Goal: Task Accomplishment & Management: Use online tool/utility

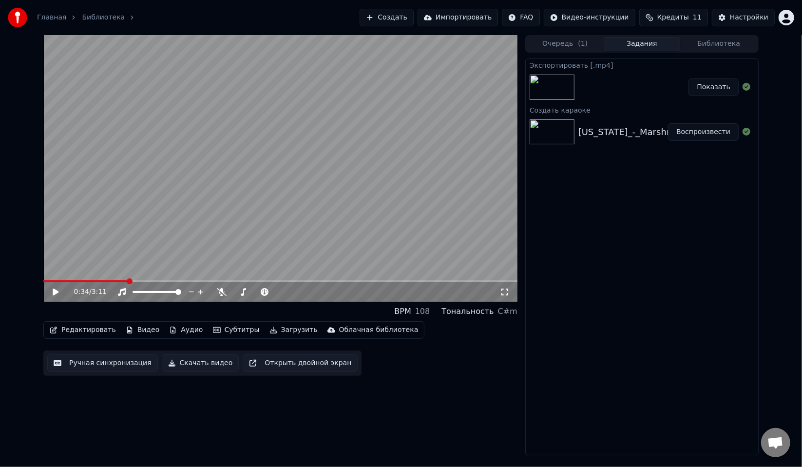
click at [385, 18] on button "Создать" at bounding box center [387, 18] width 54 height 18
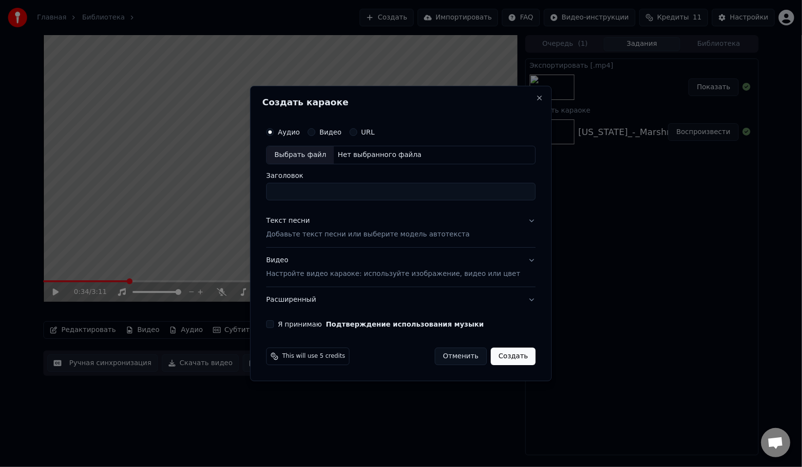
click at [322, 158] on div "Выбрать файл" at bounding box center [300, 155] width 67 height 18
click at [319, 189] on input "Заголовок" at bounding box center [401, 192] width 270 height 18
type input "**********"
click at [372, 228] on div "Текст песни Добавьте текст песни или выберите модель автотекста" at bounding box center [368, 227] width 204 height 23
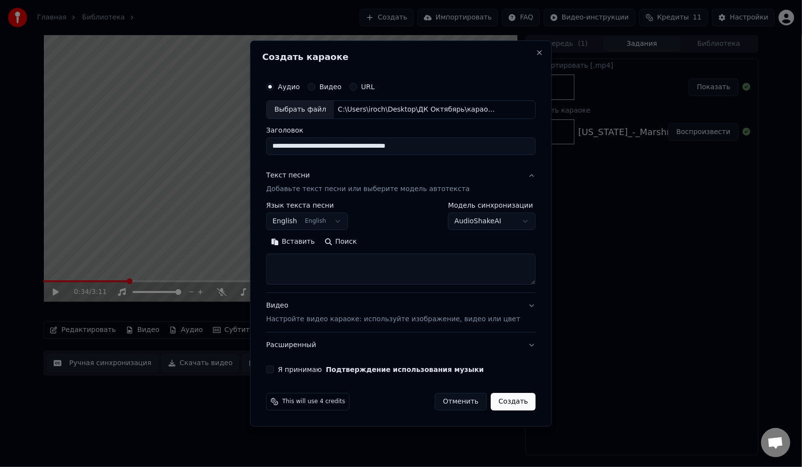
click at [318, 225] on body "**********" at bounding box center [401, 233] width 802 height 467
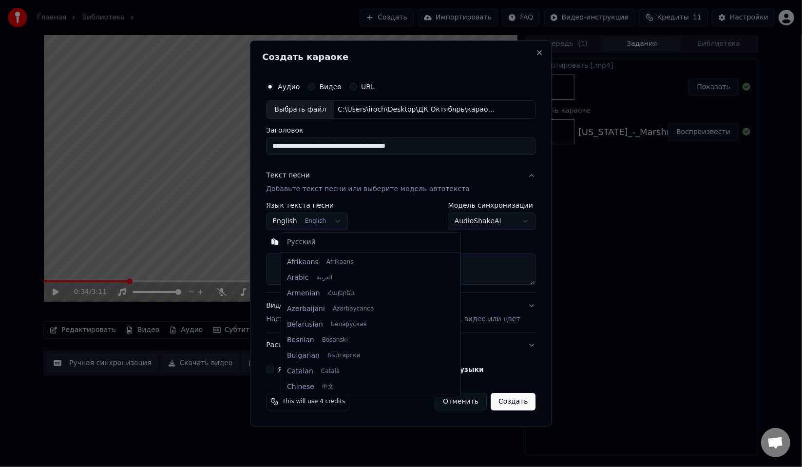
scroll to position [78, 0]
select select "**"
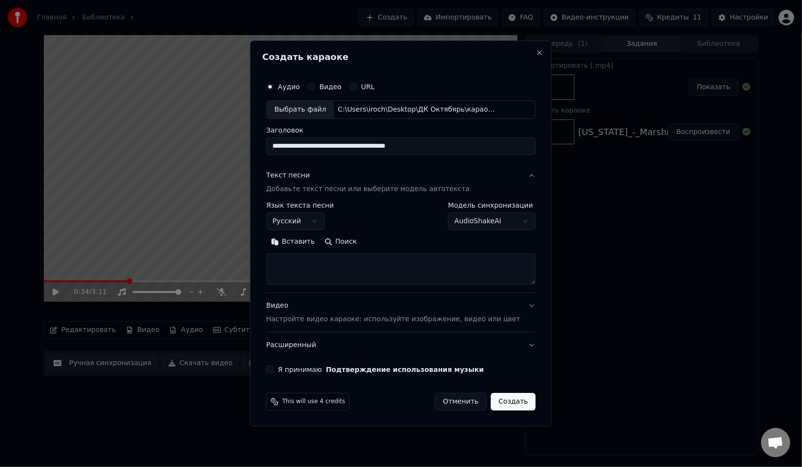
click at [321, 262] on textarea at bounding box center [401, 268] width 270 height 31
paste textarea "**********"
click at [388, 247] on button "Развернуть" at bounding box center [393, 242] width 61 height 16
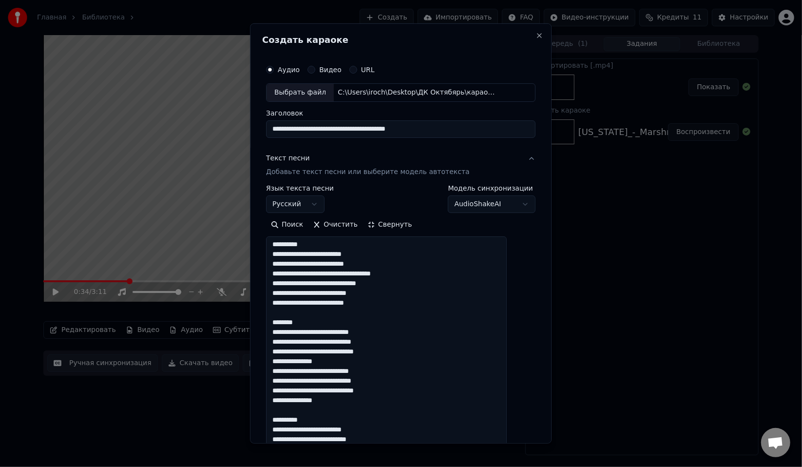
drag, startPoint x: 324, startPoint y: 248, endPoint x: 281, endPoint y: 246, distance: 42.9
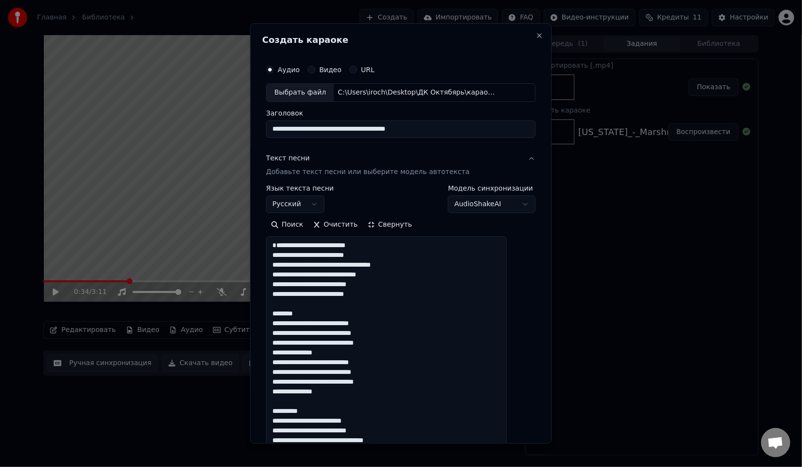
scroll to position [0, 0]
drag, startPoint x: 311, startPoint y: 325, endPoint x: 284, endPoint y: 327, distance: 27.4
drag, startPoint x: 318, startPoint y: 421, endPoint x: 272, endPoint y: 423, distance: 45.9
click at [272, 423] on div "**********" at bounding box center [401, 233] width 302 height 420
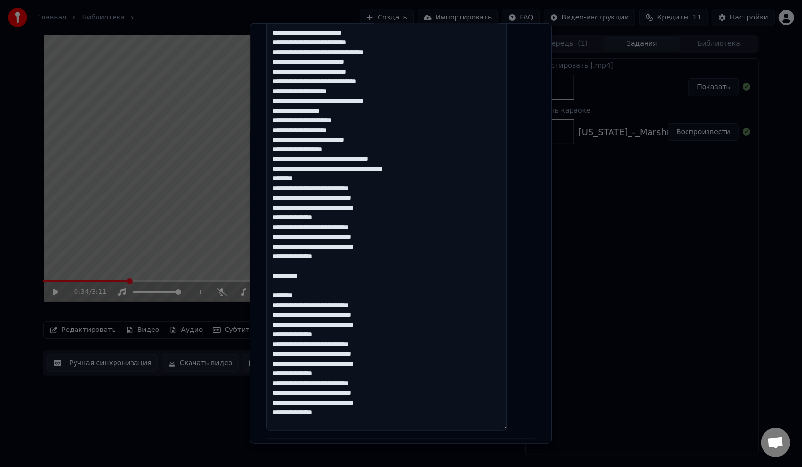
scroll to position [390, 0]
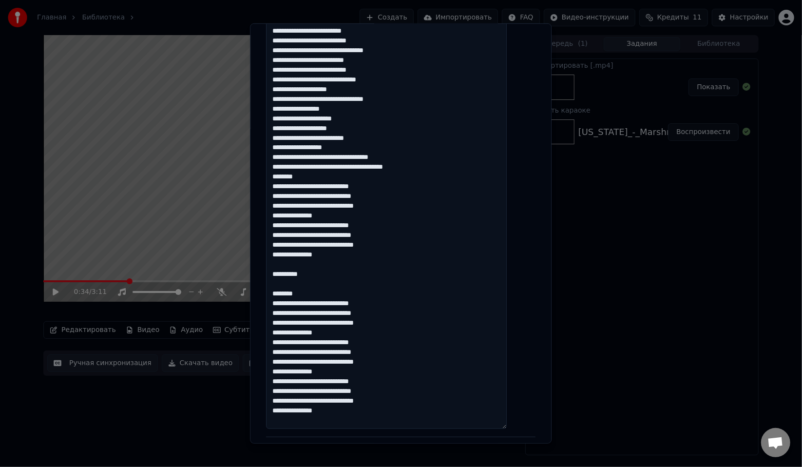
drag, startPoint x: 323, startPoint y: 185, endPoint x: 282, endPoint y: 170, distance: 43.6
click at [282, 170] on textarea at bounding box center [386, 137] width 241 height 582
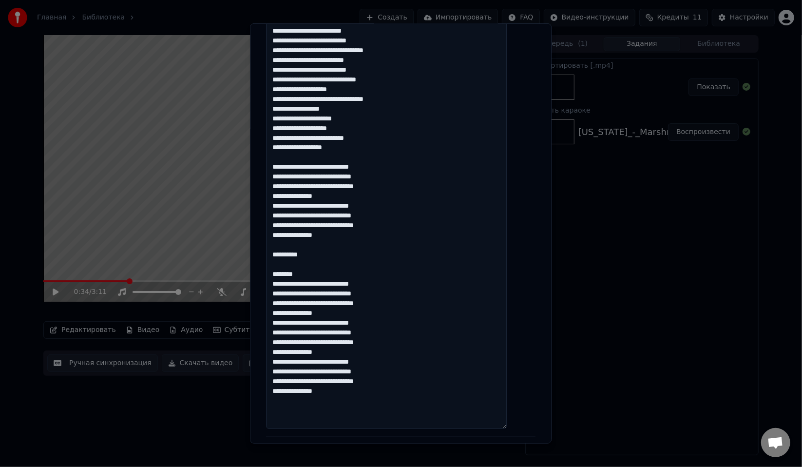
scroll to position [391, 0]
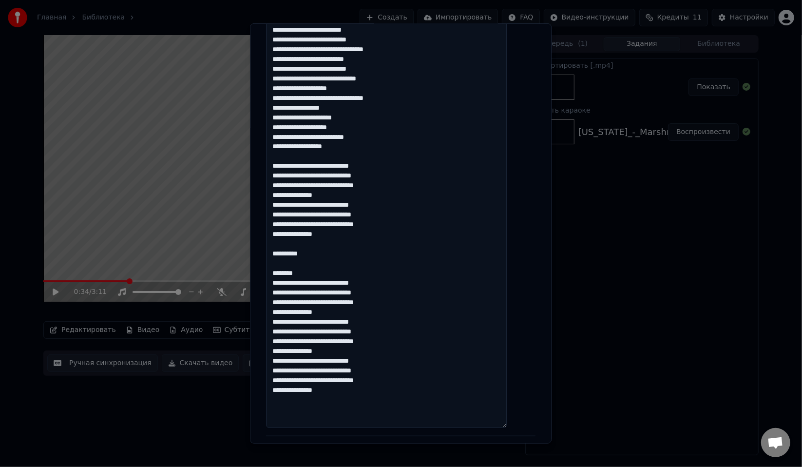
drag, startPoint x: 329, startPoint y: 264, endPoint x: 274, endPoint y: 268, distance: 54.7
click at [274, 268] on div "**********" at bounding box center [400, 92] width 277 height 855
drag, startPoint x: 312, startPoint y: 279, endPoint x: 289, endPoint y: 274, distance: 24.0
click at [289, 274] on textarea at bounding box center [386, 136] width 241 height 582
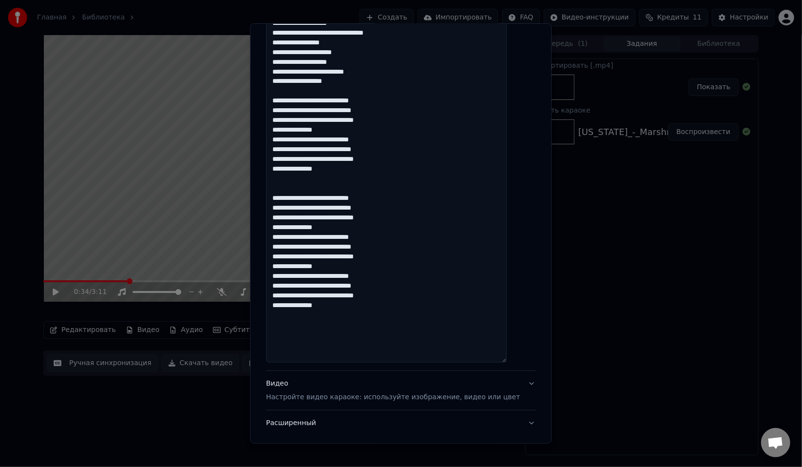
scroll to position [517, 0]
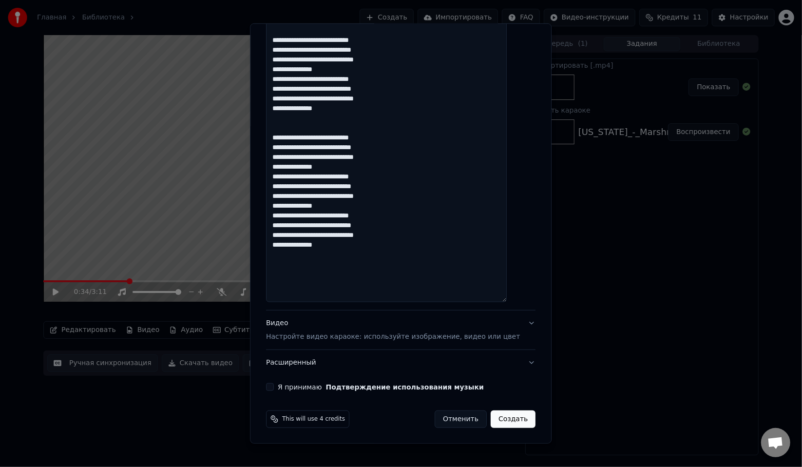
type textarea "**********"
click at [312, 338] on p "Настройте видео караоке: используйте изображение, видео или цвет" at bounding box center [393, 337] width 254 height 10
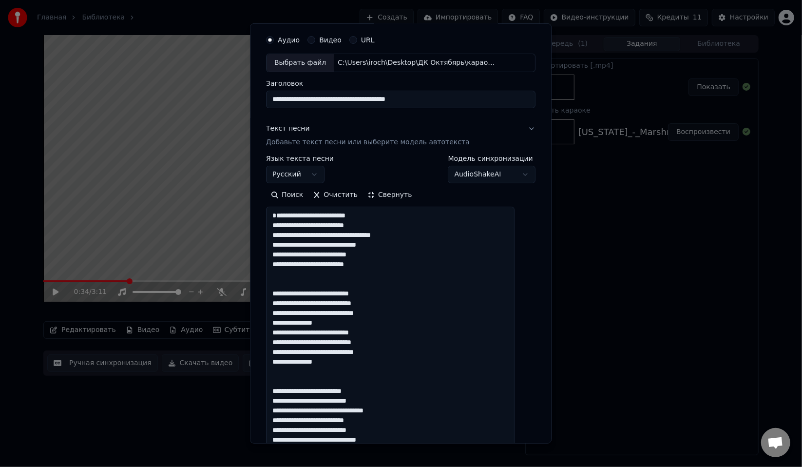
scroll to position [0, 0]
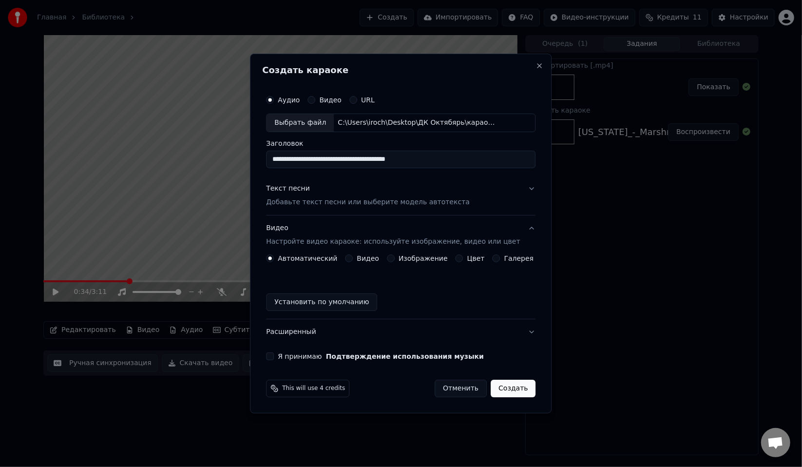
click at [402, 260] on label "Изображение" at bounding box center [423, 258] width 49 height 7
click at [395, 260] on button "Изображение" at bounding box center [391, 258] width 8 height 8
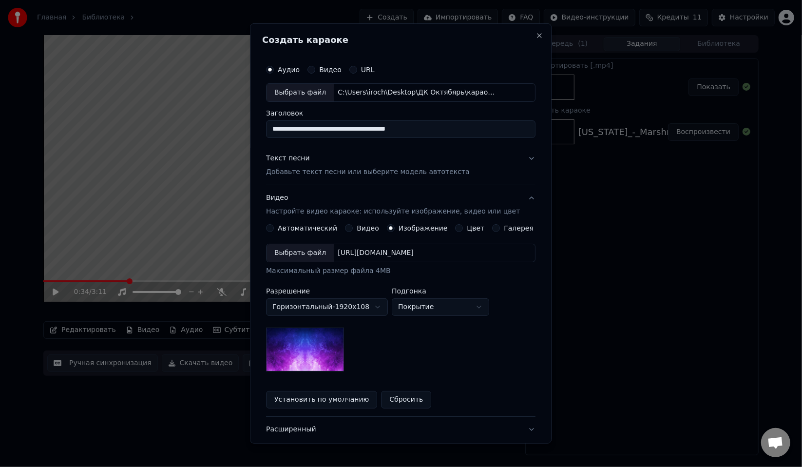
click at [493, 229] on button "Галерея" at bounding box center [497, 228] width 8 height 8
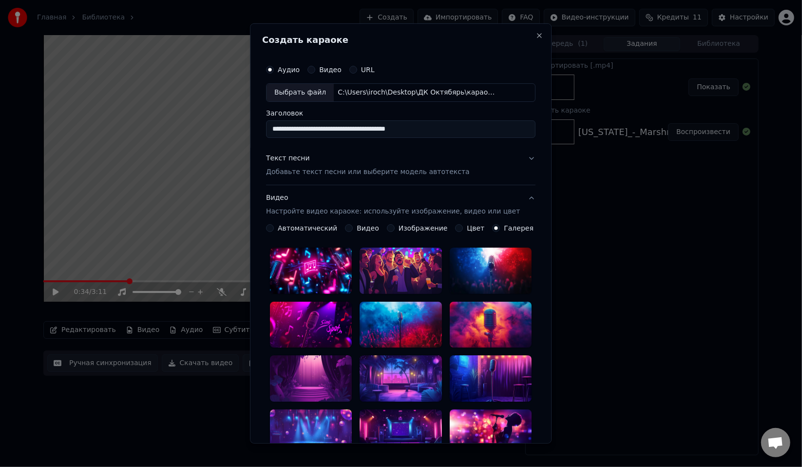
click at [403, 227] on label "Изображение" at bounding box center [423, 228] width 49 height 7
click at [395, 227] on button "Изображение" at bounding box center [391, 228] width 8 height 8
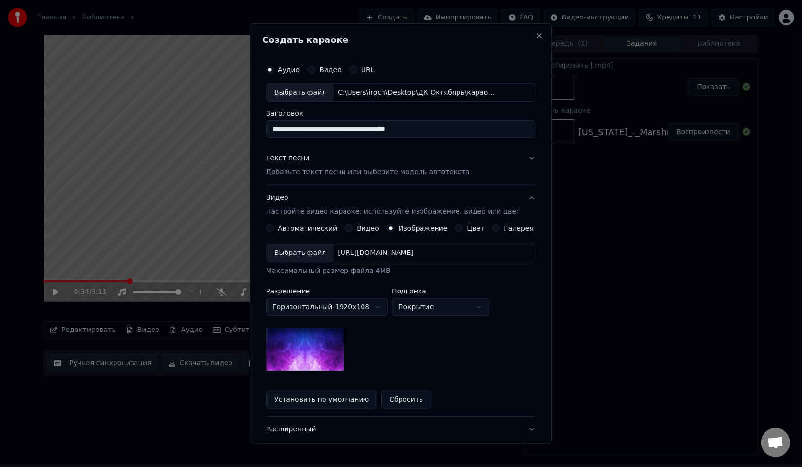
click at [320, 252] on div "Выбрать файл" at bounding box center [300, 253] width 67 height 18
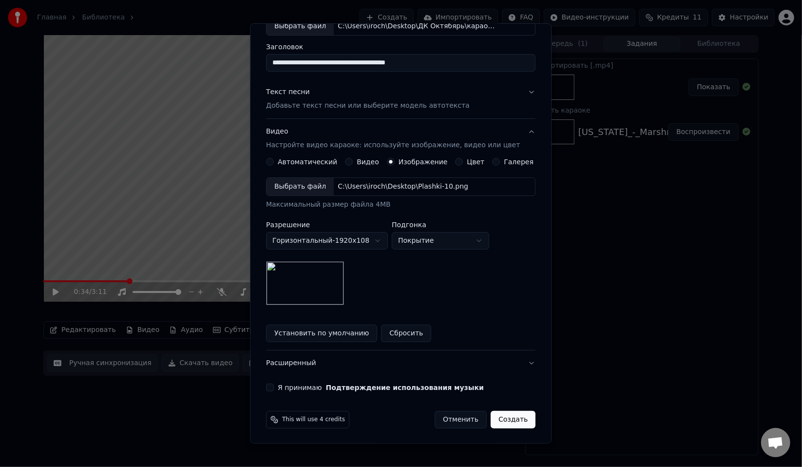
scroll to position [67, 0]
click at [348, 104] on p "Добавьте текст песни или выберите модель автотекста" at bounding box center [368, 105] width 204 height 10
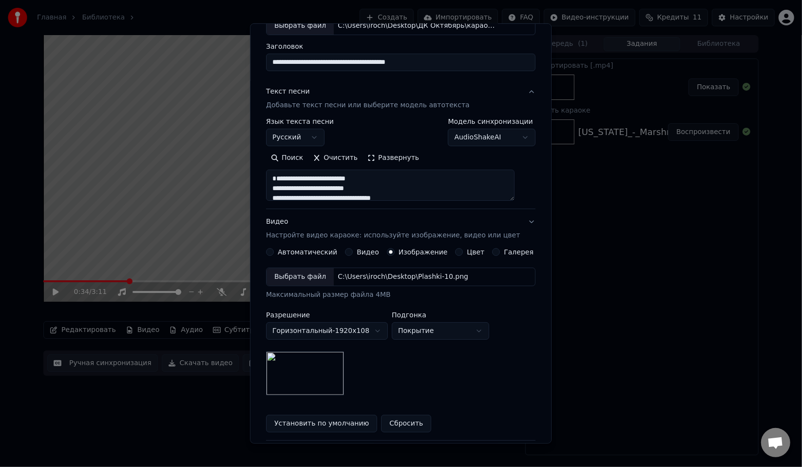
scroll to position [0, 0]
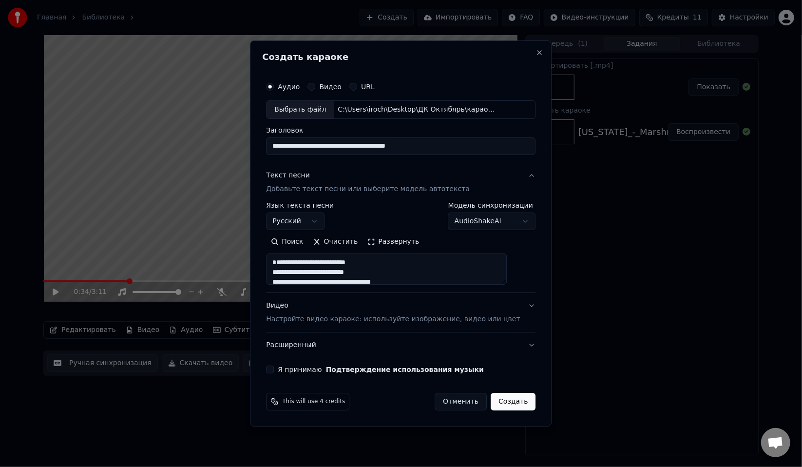
click at [496, 404] on button "Создать" at bounding box center [513, 402] width 45 height 18
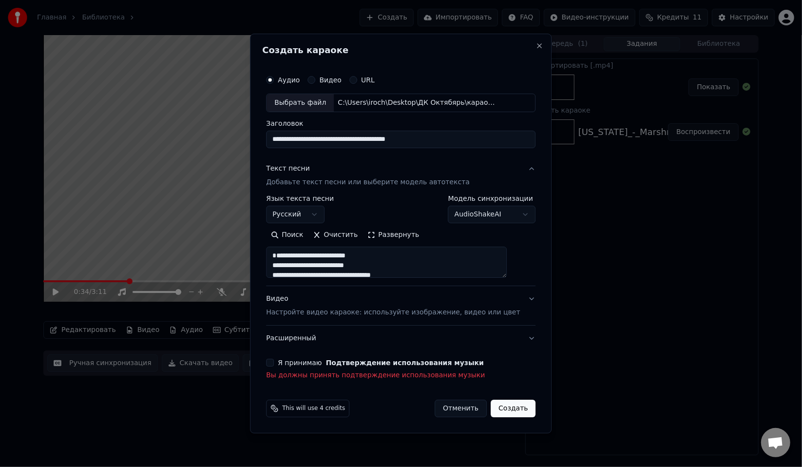
click at [365, 370] on div "Я принимаю Подтверждение использования музыки Вы должны принять подтверждение и…" at bounding box center [401, 369] width 270 height 21
click at [370, 369] on div "Я принимаю Подтверждение использования музыки Вы должны принять подтверждение и…" at bounding box center [401, 369] width 270 height 21
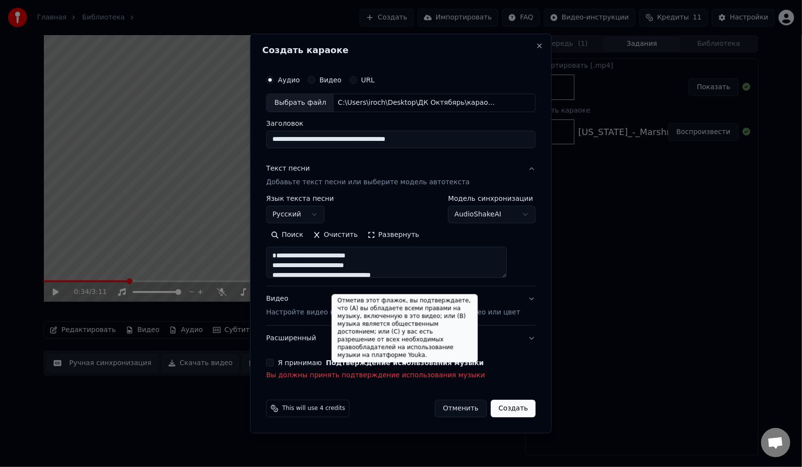
click at [368, 366] on button "Подтверждение использования музыки" at bounding box center [405, 362] width 158 height 7
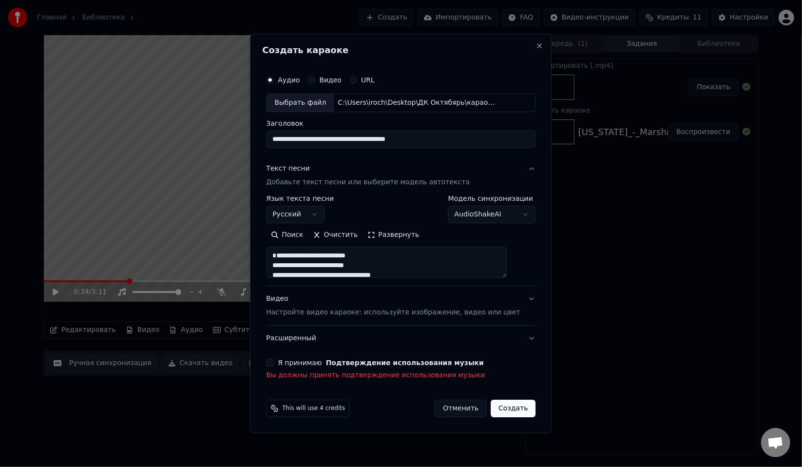
click at [274, 364] on button "Я принимаю Подтверждение использования музыки" at bounding box center [270, 363] width 8 height 8
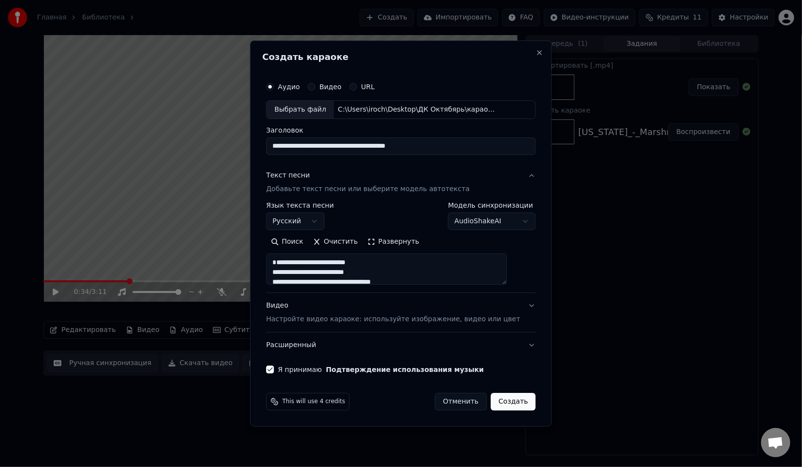
click at [500, 407] on button "Создать" at bounding box center [513, 402] width 45 height 18
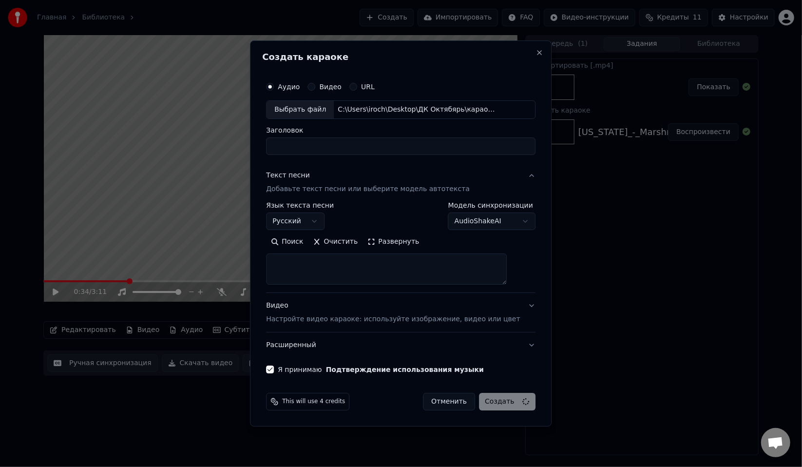
select select
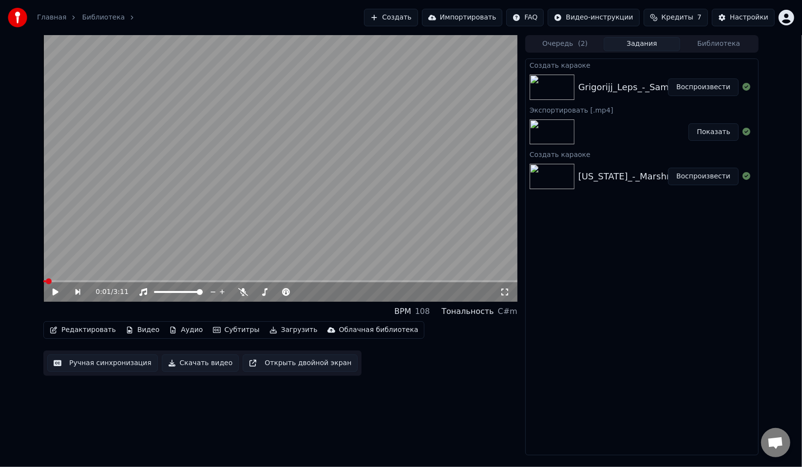
click at [43, 280] on span at bounding box center [44, 281] width 2 height 2
click at [697, 88] on button "Воспроизвести" at bounding box center [703, 87] width 71 height 18
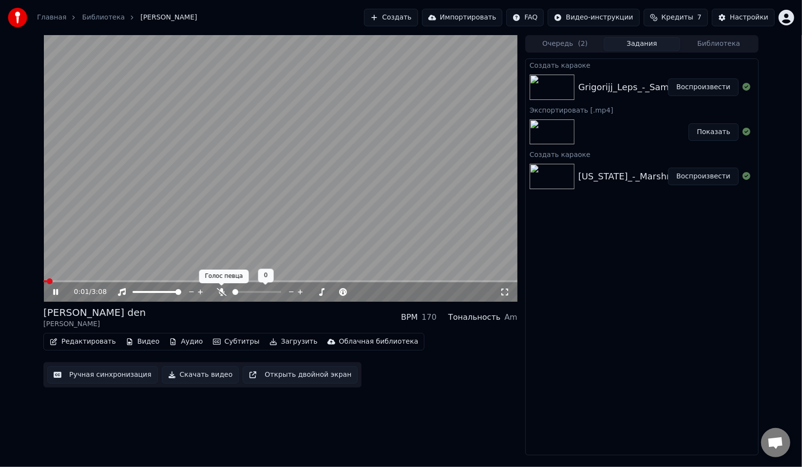
click at [227, 291] on div at bounding box center [266, 292] width 78 height 10
click at [223, 291] on icon at bounding box center [222, 292] width 10 height 8
click at [258, 259] on video at bounding box center [280, 168] width 474 height 267
click at [120, 266] on video at bounding box center [280, 168] width 474 height 267
click at [157, 266] on video at bounding box center [280, 168] width 474 height 267
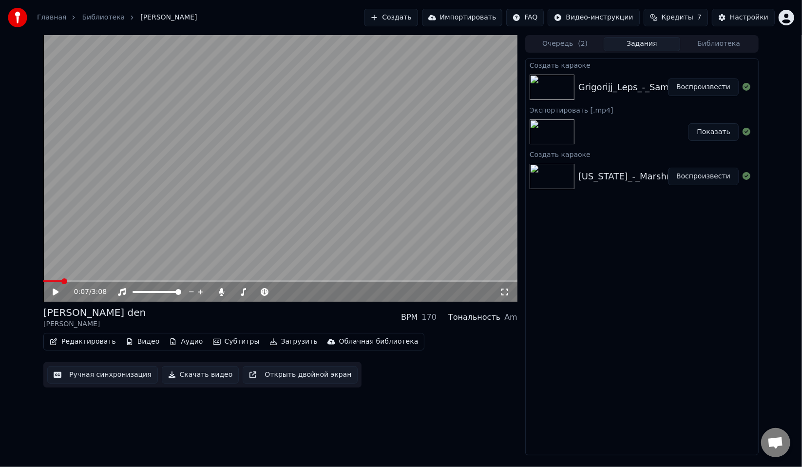
click at [58, 294] on icon at bounding box center [62, 292] width 23 height 8
click at [101, 281] on span at bounding box center [280, 281] width 474 height 2
click at [59, 291] on icon at bounding box center [62, 292] width 23 height 8
click at [43, 282] on span at bounding box center [43, 281] width 0 height 2
click at [55, 293] on icon at bounding box center [56, 292] width 6 height 7
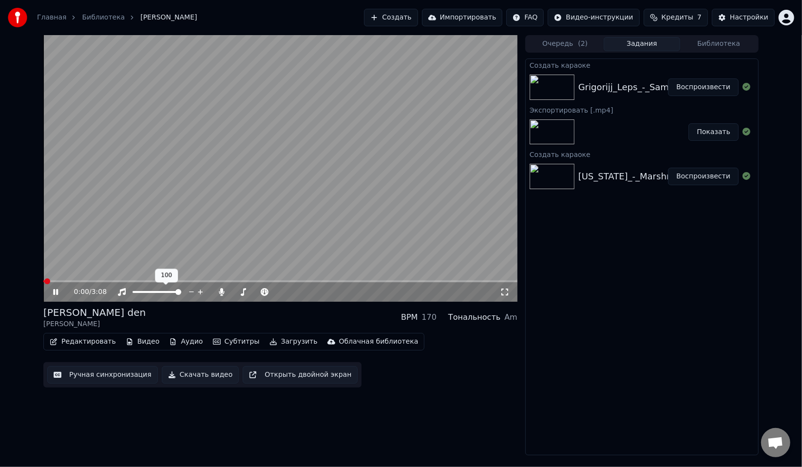
click at [55, 293] on icon at bounding box center [62, 292] width 23 height 8
click at [593, 299] on div "Создать караоке Grigorijj_Leps_-_Samyjj_luchshijj_den_72471667 Воспроизвести Эк…" at bounding box center [641, 256] width 233 height 397
click at [173, 341] on button "Аудио" at bounding box center [185, 342] width 41 height 14
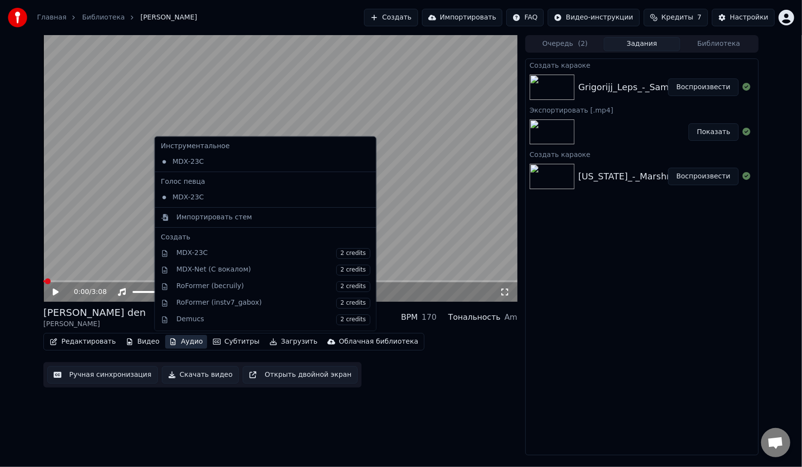
click at [564, 295] on div "Создать караоке Grigorijj_Leps_-_Samyjj_luchshijj_den_72471667 Воспроизвести Эк…" at bounding box center [641, 256] width 233 height 397
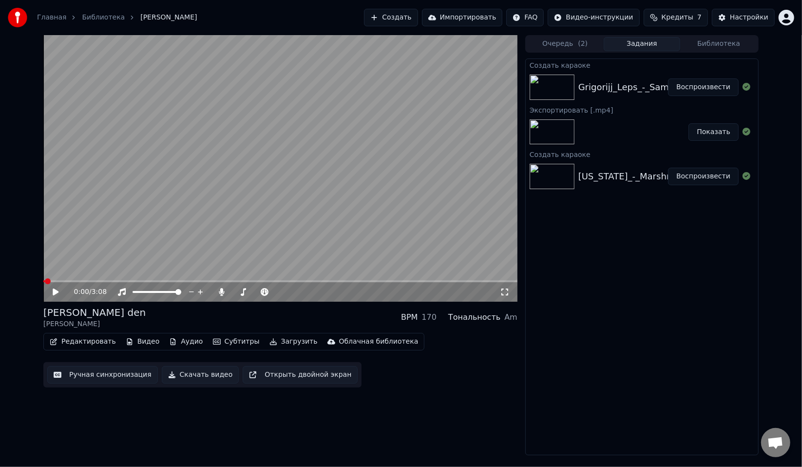
click at [411, 23] on button "Создать" at bounding box center [391, 18] width 54 height 18
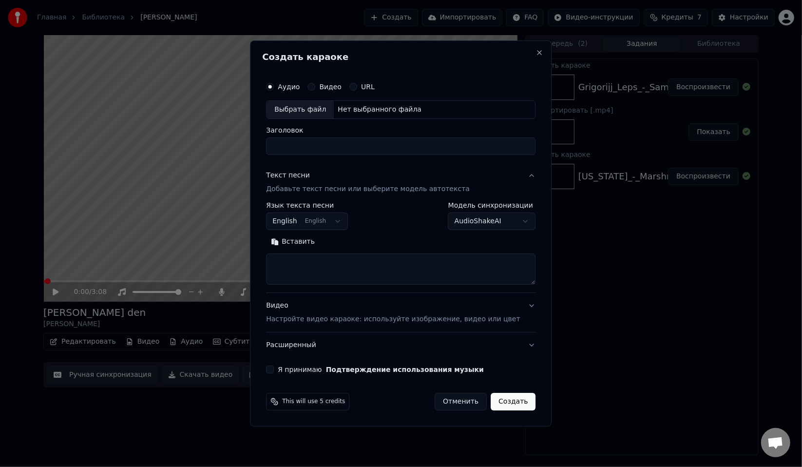
click at [302, 113] on div "Выбрать файл" at bounding box center [300, 110] width 67 height 18
type input "**********"
click at [317, 192] on p "Добавьте текст песни или выберите модель автотекста" at bounding box center [368, 189] width 204 height 10
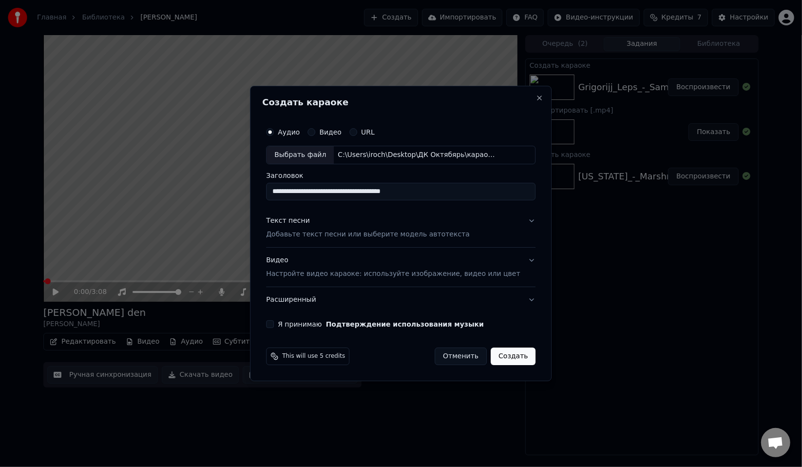
click at [305, 229] on div "Текст песни Добавьте текст песни или выберите модель автотекста" at bounding box center [368, 227] width 204 height 23
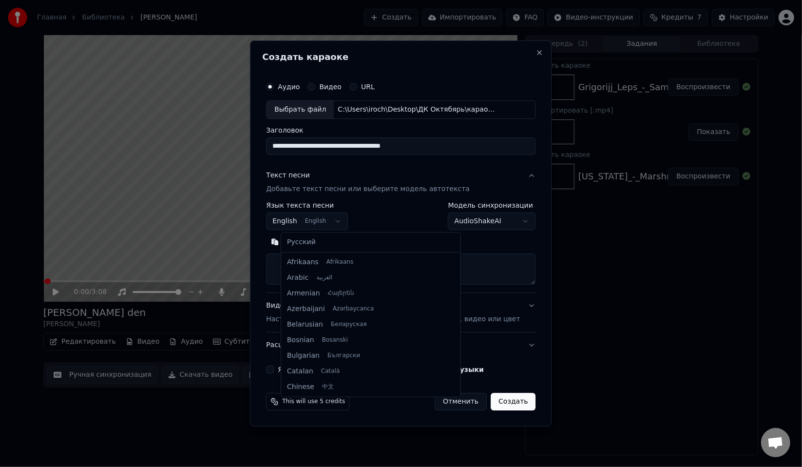
click at [325, 222] on body "**********" at bounding box center [401, 233] width 802 height 467
select select "**"
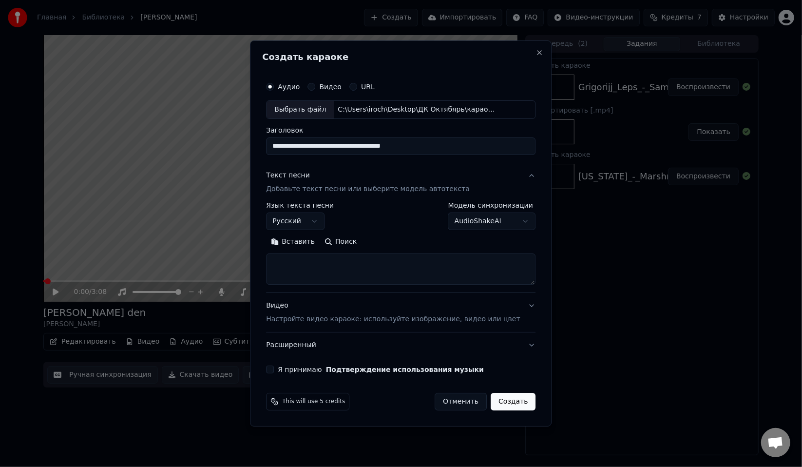
click at [348, 262] on textarea at bounding box center [401, 268] width 270 height 31
paste textarea "**********"
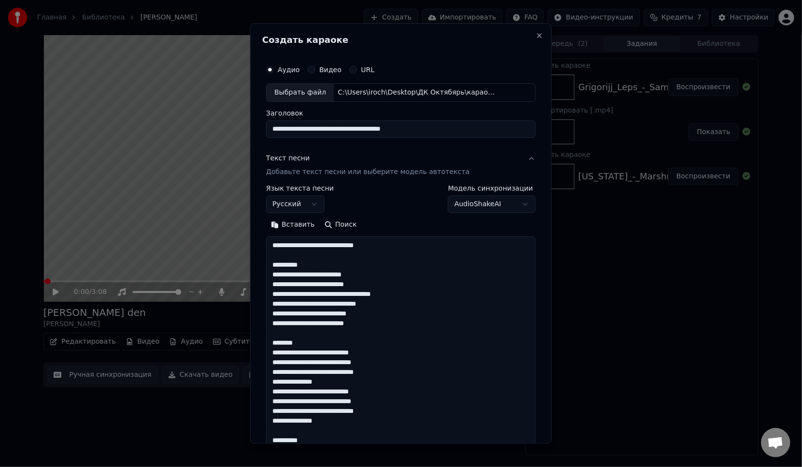
scroll to position [568, 0]
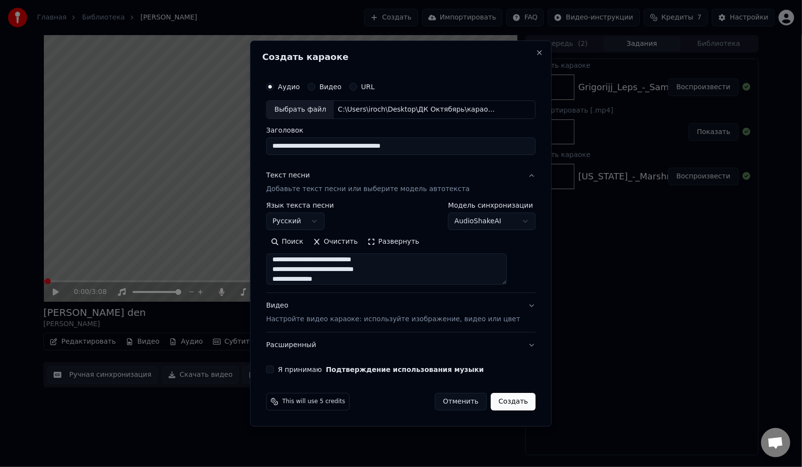
click at [401, 240] on button "Развернуть" at bounding box center [393, 242] width 61 height 16
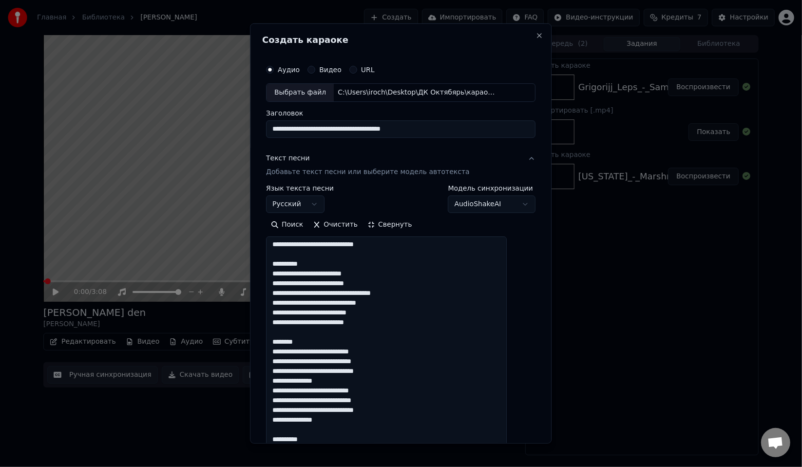
scroll to position [1, 0]
drag, startPoint x: 302, startPoint y: 342, endPoint x: 284, endPoint y: 341, distance: 18.0
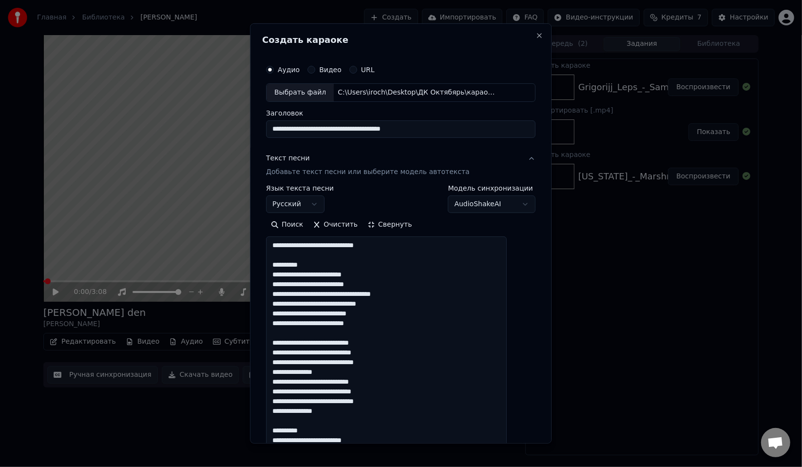
scroll to position [0, 0]
drag, startPoint x: 327, startPoint y: 264, endPoint x: 275, endPoint y: 239, distance: 57.6
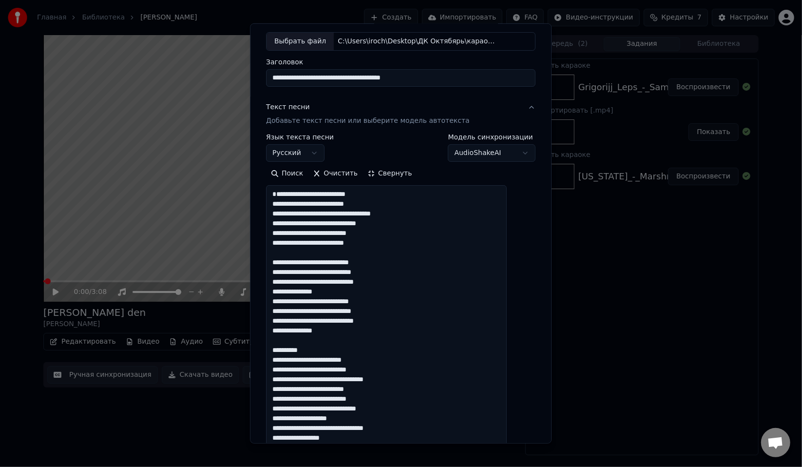
scroll to position [97, 0]
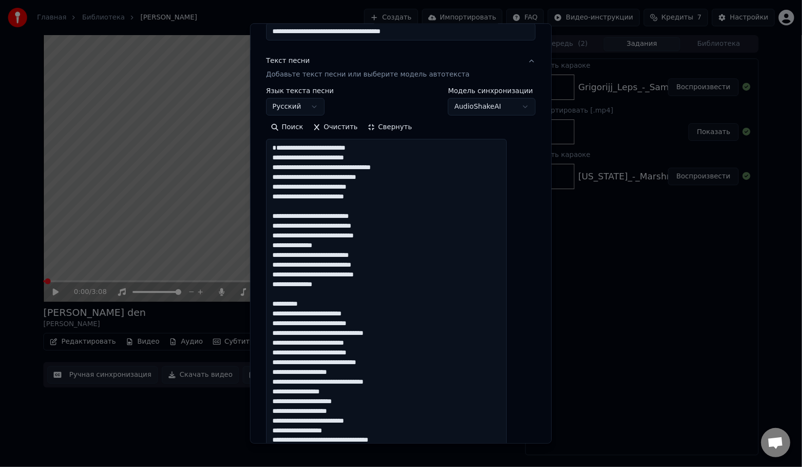
drag, startPoint x: 322, startPoint y: 310, endPoint x: 259, endPoint y: 308, distance: 62.9
click at [259, 308] on body "**********" at bounding box center [401, 233] width 802 height 467
click at [298, 305] on textarea at bounding box center [386, 440] width 241 height 602
click at [325, 314] on textarea at bounding box center [386, 440] width 241 height 602
drag, startPoint x: 291, startPoint y: 312, endPoint x: 281, endPoint y: 312, distance: 9.7
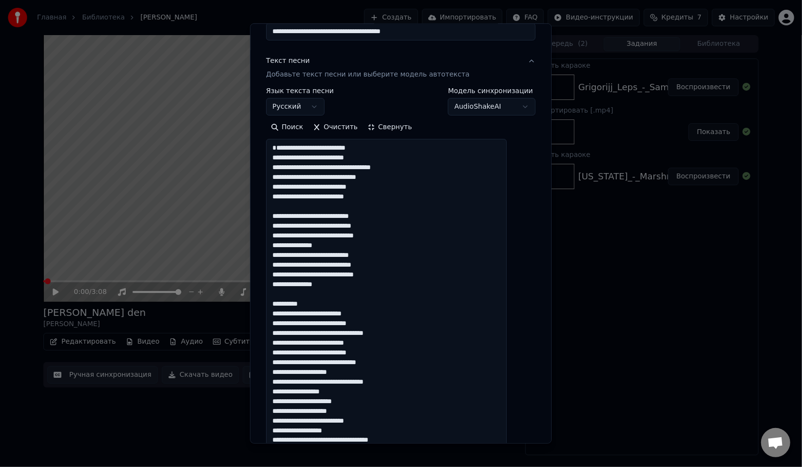
click at [281, 312] on textarea at bounding box center [386, 440] width 241 height 602
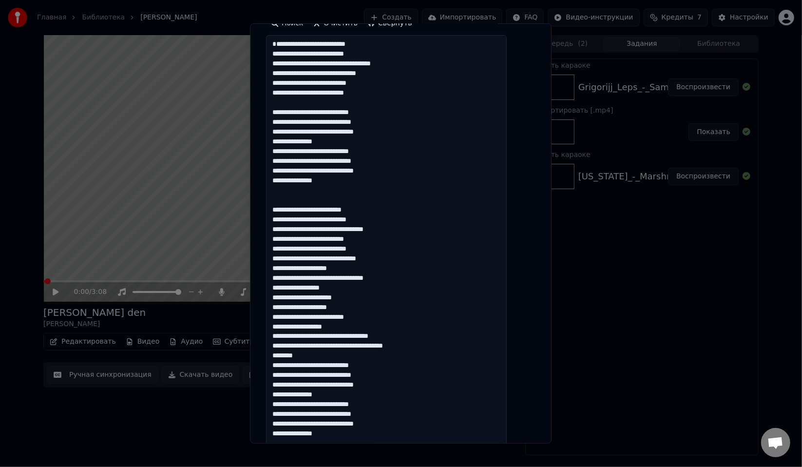
scroll to position [292, 0]
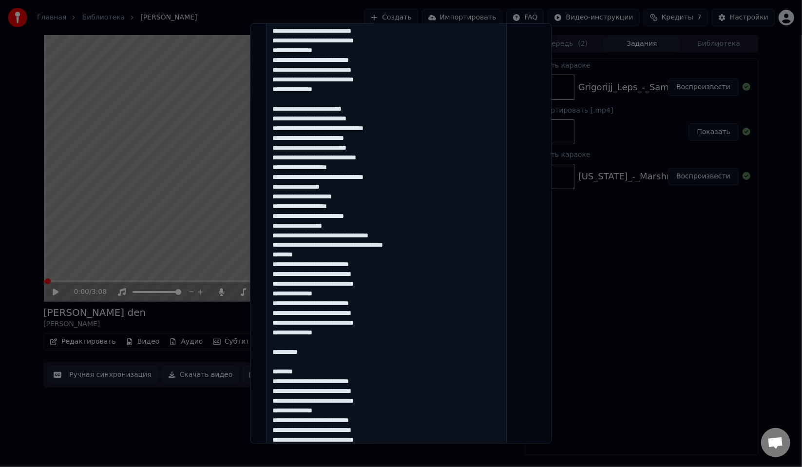
drag, startPoint x: 320, startPoint y: 267, endPoint x: 286, endPoint y: 119, distance: 151.6
click at [286, 119] on textarea at bounding box center [386, 245] width 241 height 602
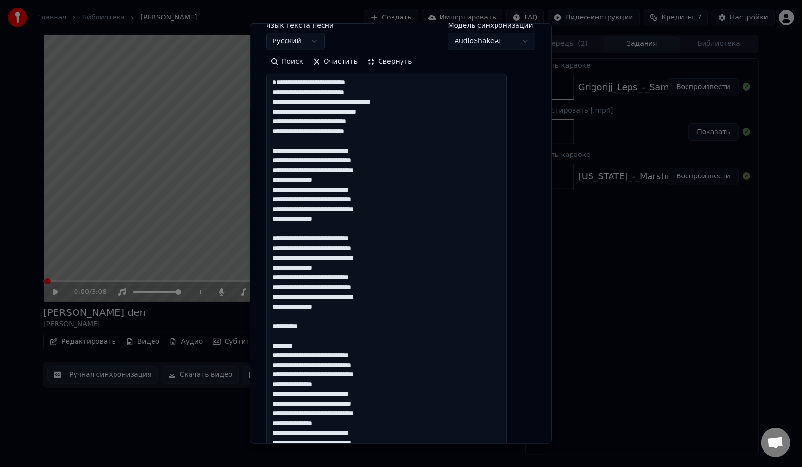
scroll to position [178, 0]
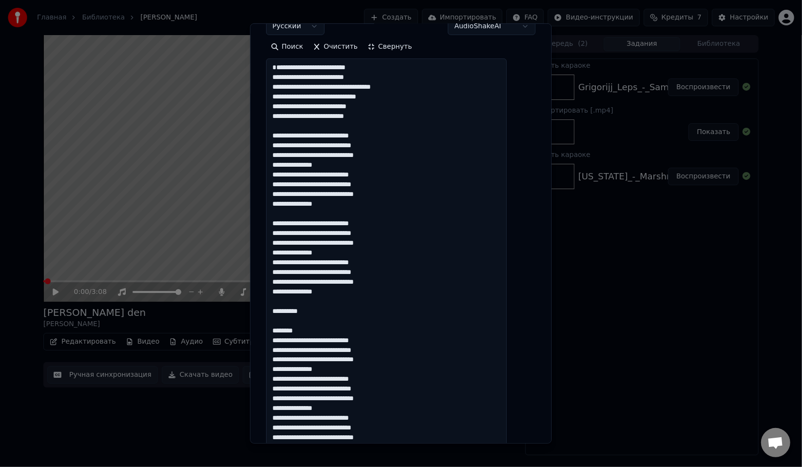
drag, startPoint x: 326, startPoint y: 339, endPoint x: 277, endPoint y: 314, distance: 54.7
click at [277, 314] on textarea at bounding box center [386, 359] width 241 height 602
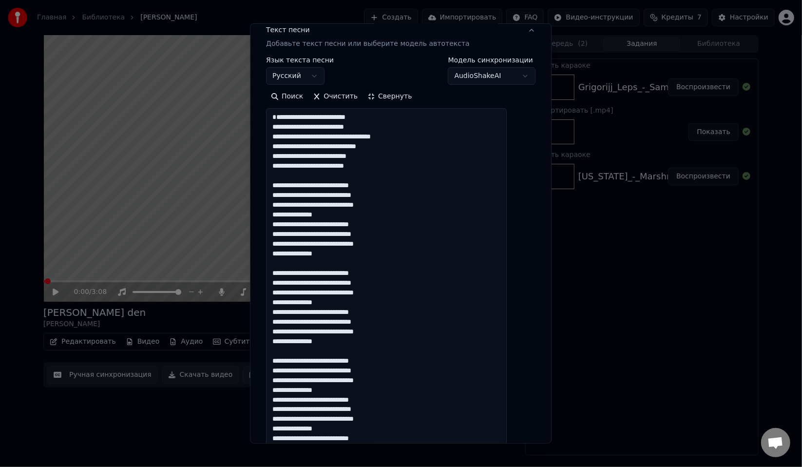
scroll to position [0, 0]
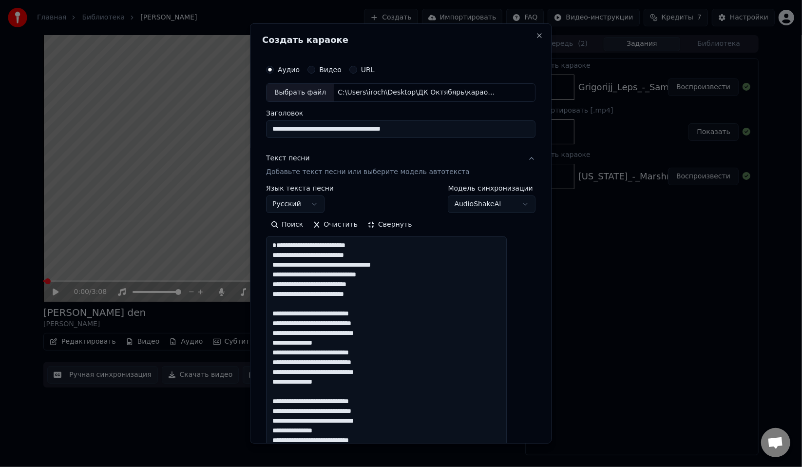
type textarea "**********"
click at [386, 226] on button "Свернуть" at bounding box center [390, 225] width 54 height 16
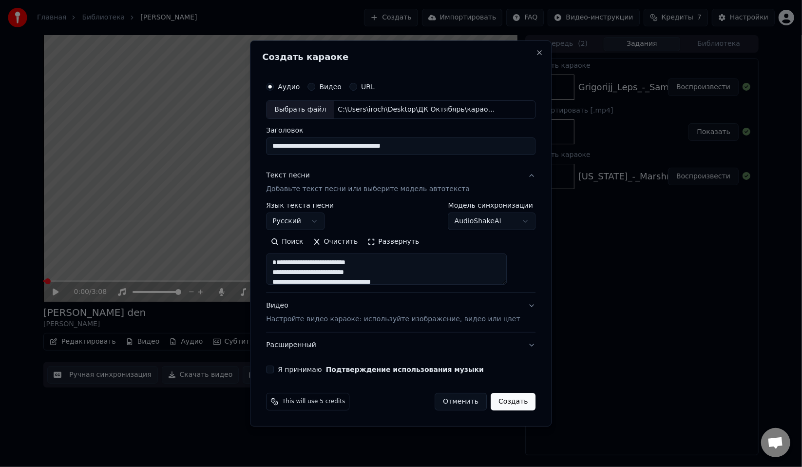
click at [308, 313] on div "Видео Настройте видео караоке: используйте изображение, видео или цвет" at bounding box center [393, 312] width 254 height 23
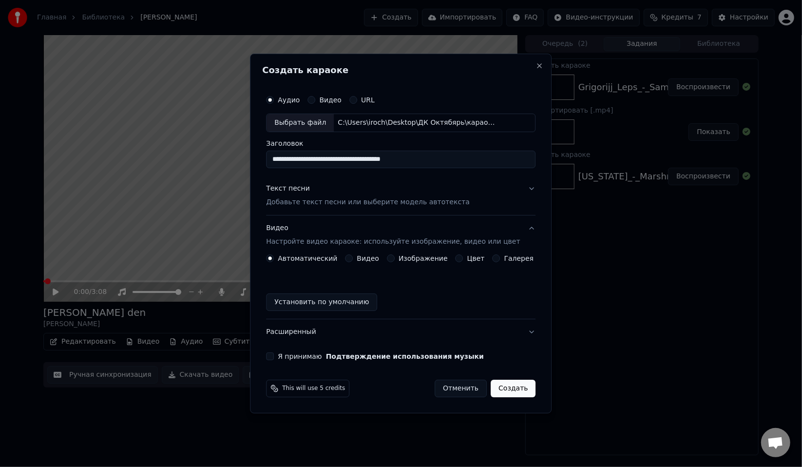
click at [423, 261] on label "Изображение" at bounding box center [423, 258] width 49 height 7
click at [395, 261] on button "Изображение" at bounding box center [391, 258] width 8 height 8
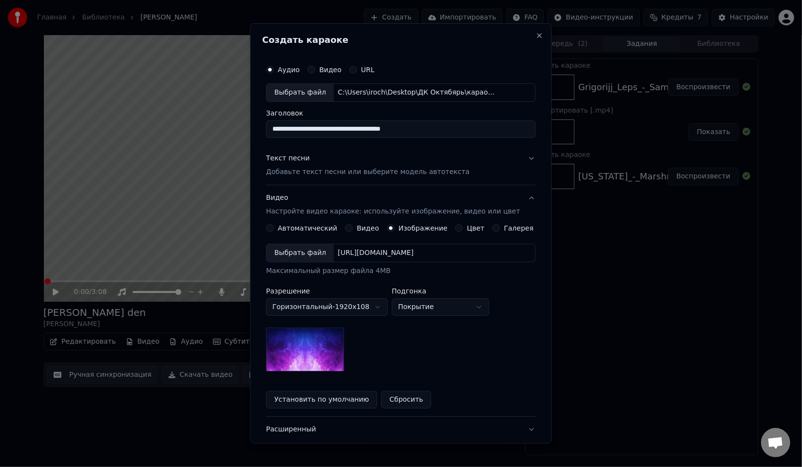
click at [315, 307] on body "**********" at bounding box center [401, 233] width 802 height 467
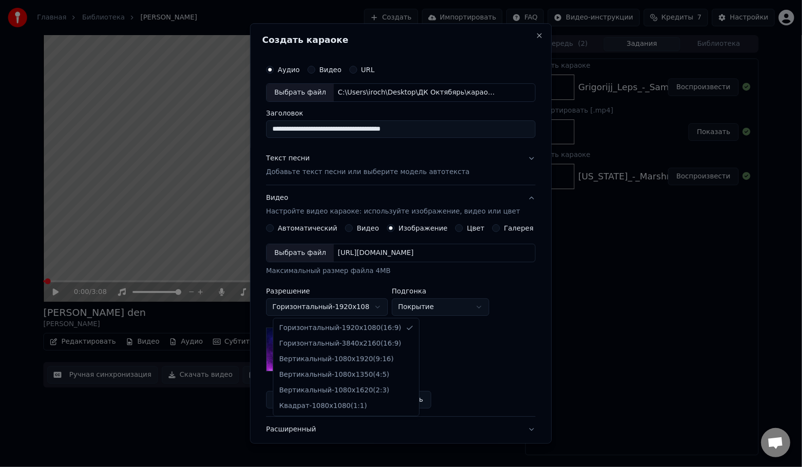
click at [315, 307] on body "**********" at bounding box center [401, 233] width 802 height 467
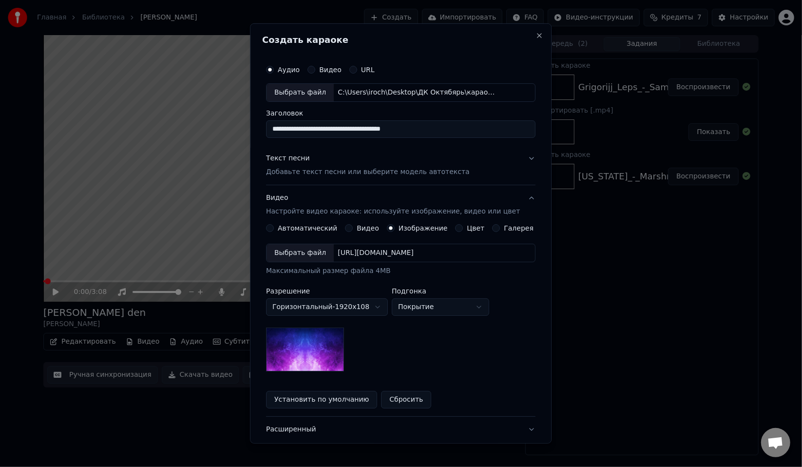
click at [320, 252] on div "Выбрать файл" at bounding box center [300, 253] width 67 height 18
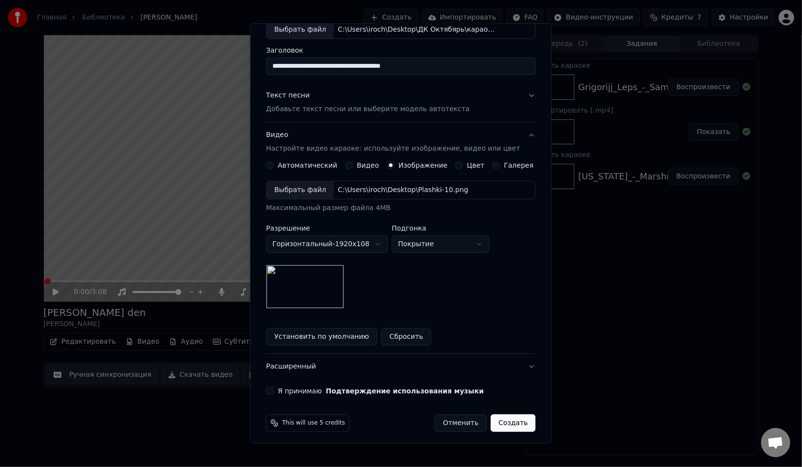
scroll to position [67, 0]
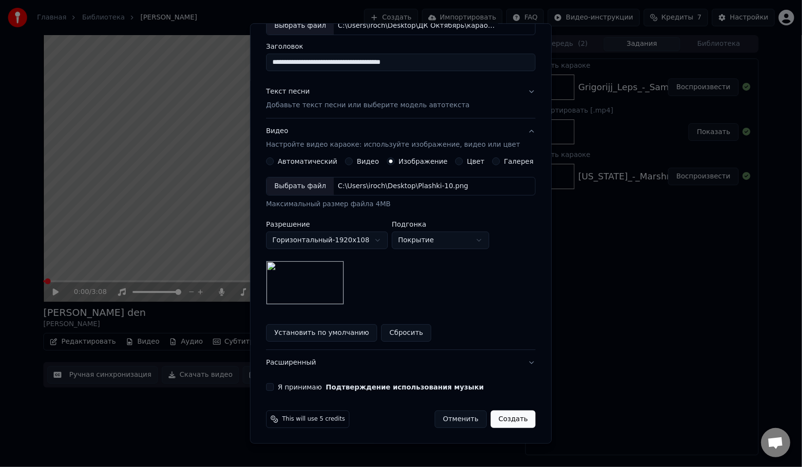
click at [492, 419] on button "Создать" at bounding box center [513, 419] width 45 height 18
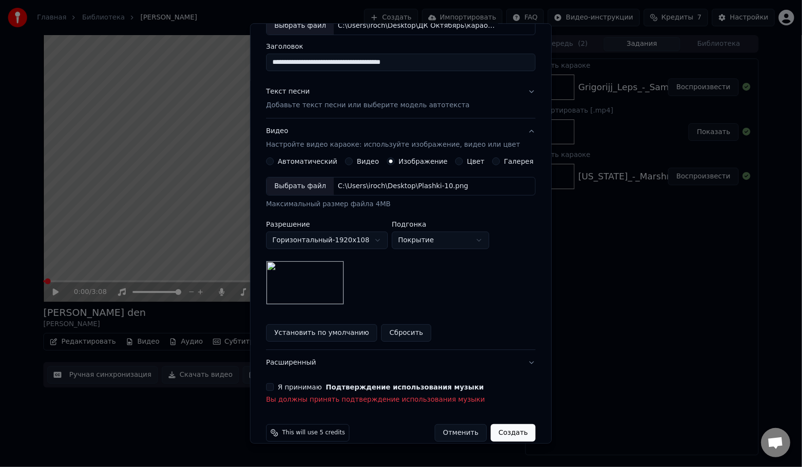
click at [314, 386] on label "Я принимаю Подтверждение использования музыки" at bounding box center [381, 387] width 206 height 7
click at [274, 386] on button "Я принимаю Подтверждение использования музыки" at bounding box center [270, 387] width 8 height 8
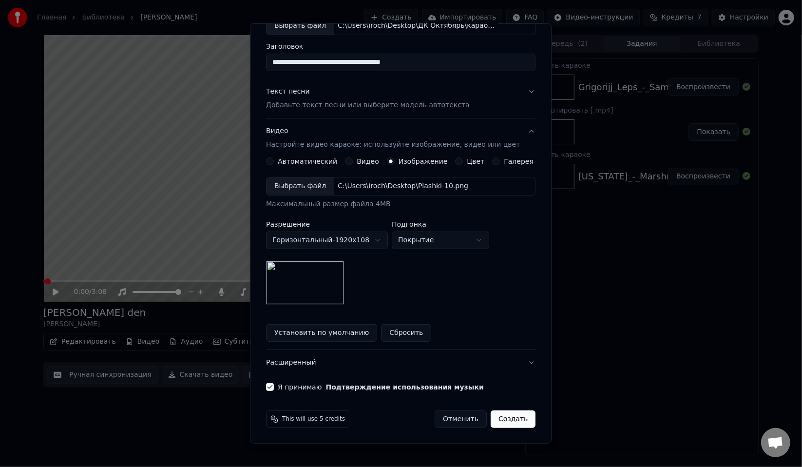
click at [492, 424] on button "Создать" at bounding box center [513, 419] width 45 height 18
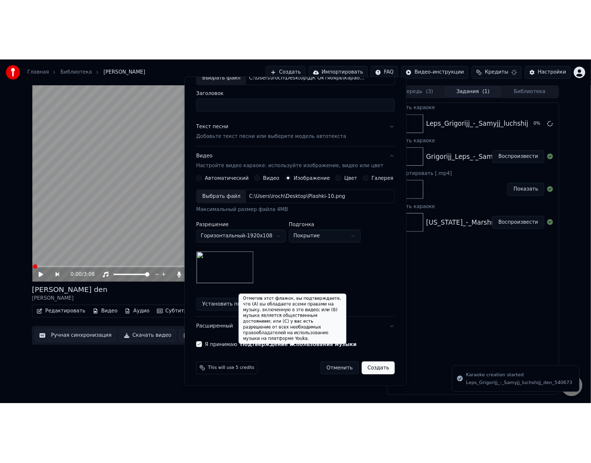
scroll to position [0, 0]
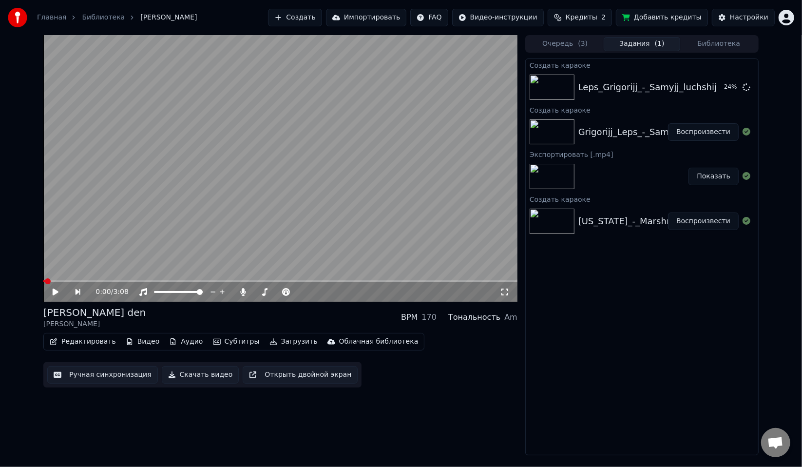
click at [56, 291] on icon at bounding box center [56, 292] width 6 height 7
click at [56, 291] on icon at bounding box center [55, 292] width 5 height 6
click at [695, 88] on button "Воспроизвести" at bounding box center [703, 87] width 71 height 18
click at [95, 341] on button "Редактировать" at bounding box center [83, 342] width 74 height 14
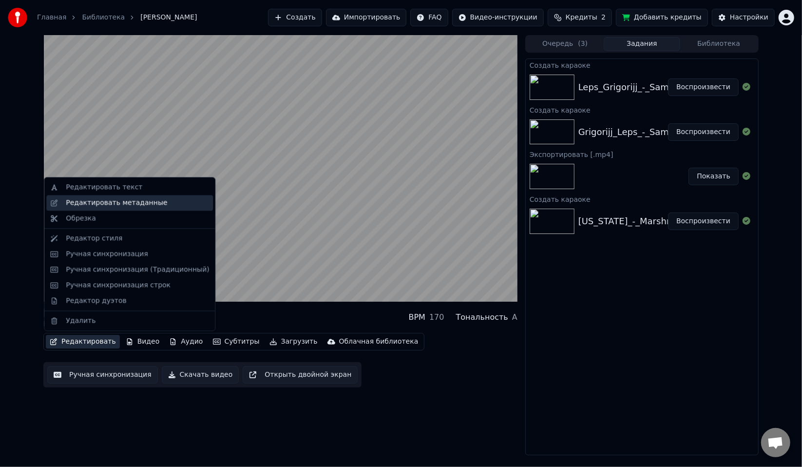
click at [118, 208] on div "Редактировать метаданные" at bounding box center [129, 203] width 167 height 16
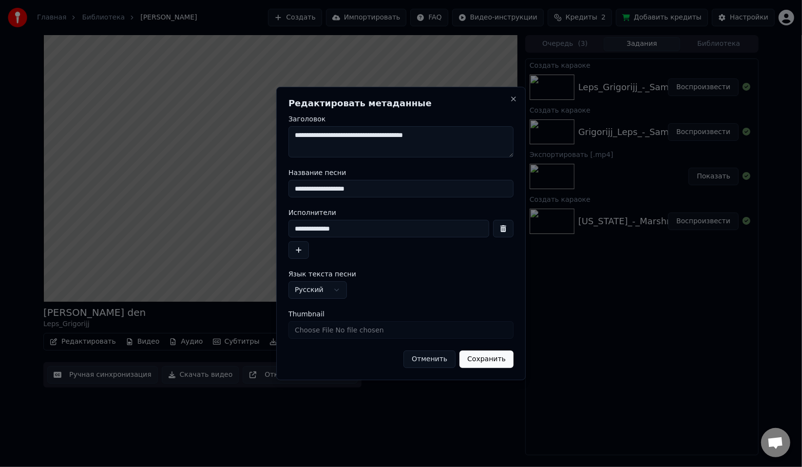
click at [374, 147] on textarea "**********" at bounding box center [401, 141] width 225 height 31
click at [375, 142] on textarea "**********" at bounding box center [401, 141] width 225 height 31
click at [361, 188] on input "**********" at bounding box center [401, 189] width 225 height 18
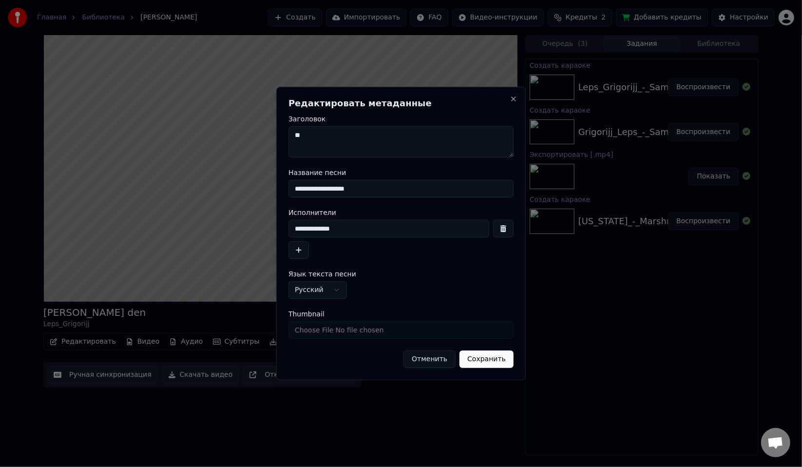
click at [361, 188] on input "**********" at bounding box center [401, 189] width 225 height 18
click at [357, 232] on input "**********" at bounding box center [389, 229] width 201 height 18
click at [492, 363] on button "Сохранить" at bounding box center [487, 359] width 54 height 18
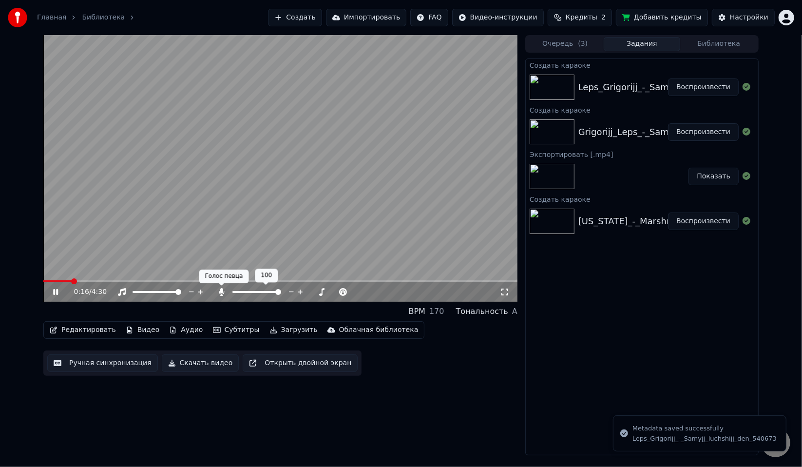
click at [221, 290] on icon at bounding box center [221, 292] width 5 height 8
click at [221, 290] on icon at bounding box center [222, 292] width 10 height 8
click at [223, 290] on icon at bounding box center [222, 292] width 10 height 8
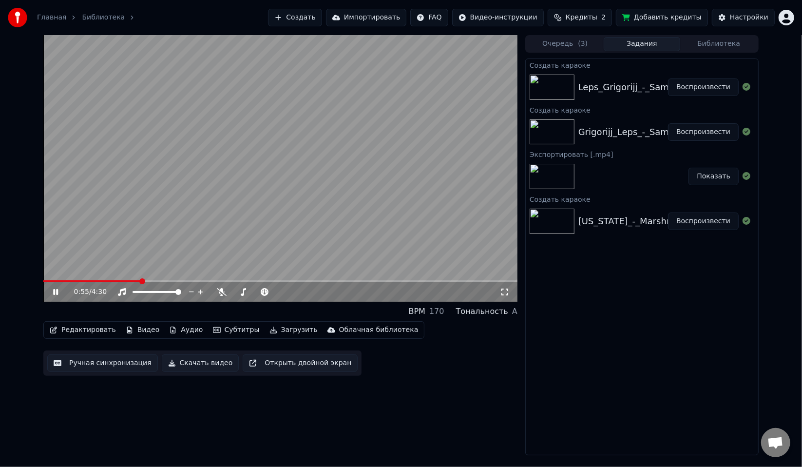
click at [54, 296] on div "0:55 / 4:30" at bounding box center [280, 292] width 466 height 10
click at [58, 293] on icon at bounding box center [55, 292] width 5 height 6
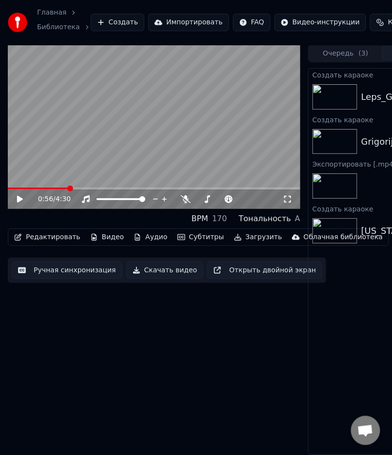
click at [143, 138] on video at bounding box center [154, 127] width 292 height 165
click at [40, 122] on video at bounding box center [154, 127] width 292 height 165
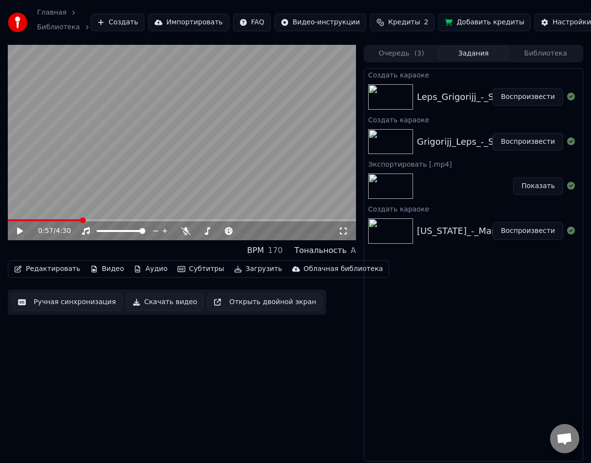
click at [54, 266] on button "Редактировать" at bounding box center [47, 269] width 74 height 14
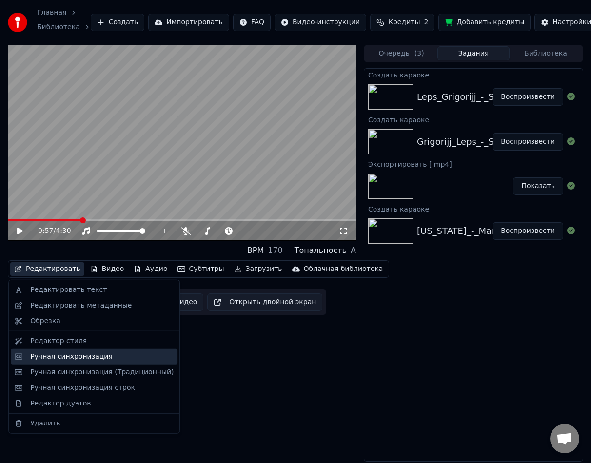
click at [58, 358] on div "Ручная синхронизация" at bounding box center [71, 357] width 82 height 10
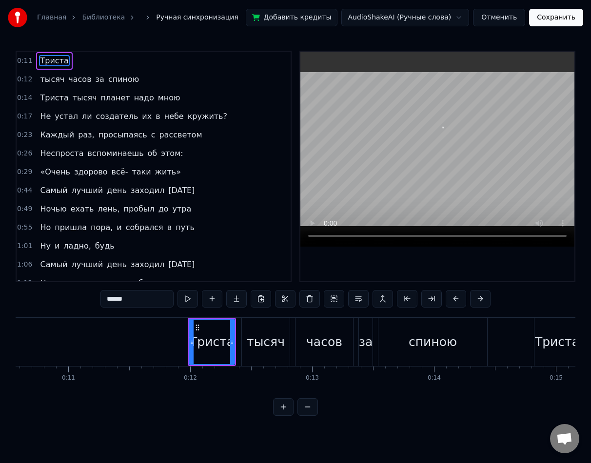
scroll to position [0, 1411]
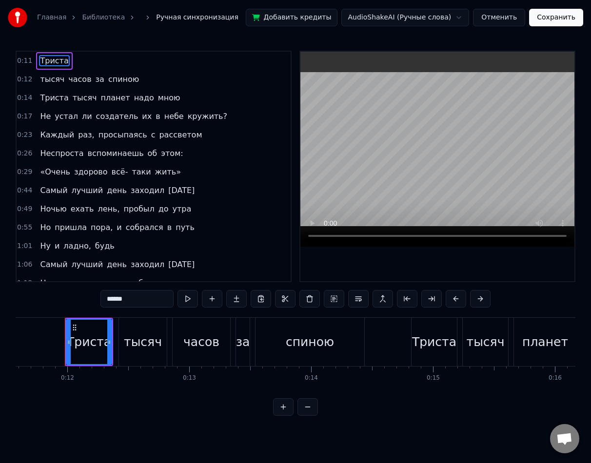
click at [105, 301] on input "******" at bounding box center [136, 299] width 73 height 18
paste input "text"
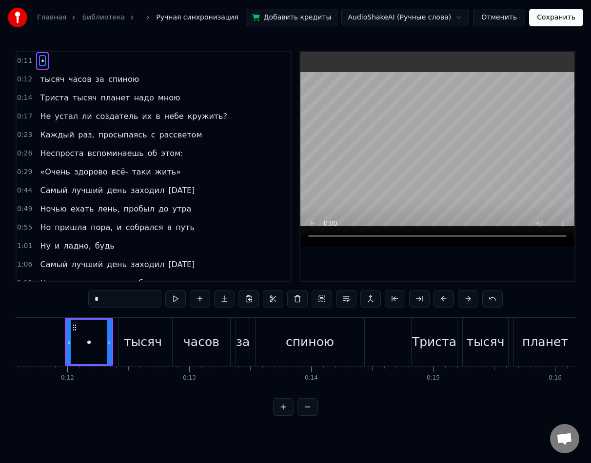
click at [98, 338] on div "∙" at bounding box center [89, 342] width 44 height 44
click at [88, 294] on input "*" at bounding box center [124, 299] width 73 height 18
paste input "text"
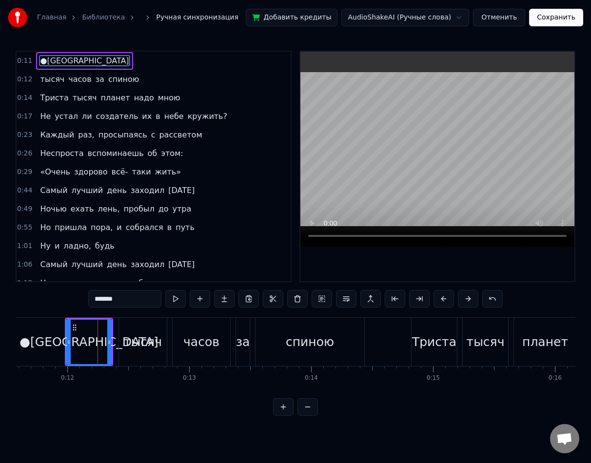
paste input "*"
click at [182, 338] on div "часов" at bounding box center [202, 342] width 58 height 48
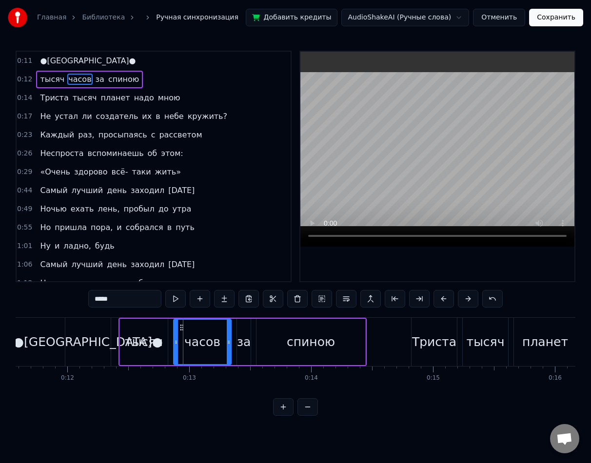
click at [104, 301] on input "*****" at bounding box center [124, 299] width 73 height 18
paste input "text"
paste input "*"
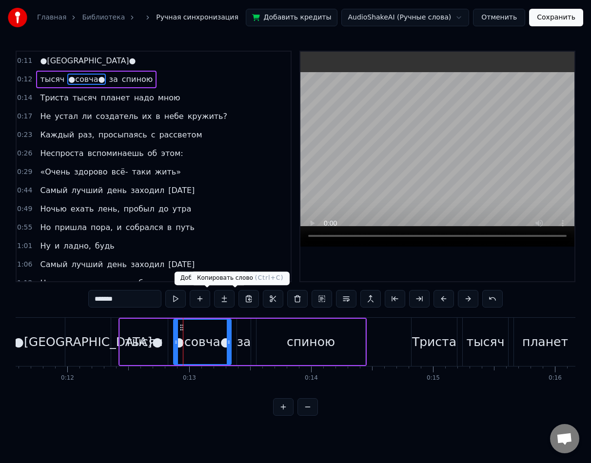
click at [321, 342] on div "спиною" at bounding box center [311, 342] width 48 height 19
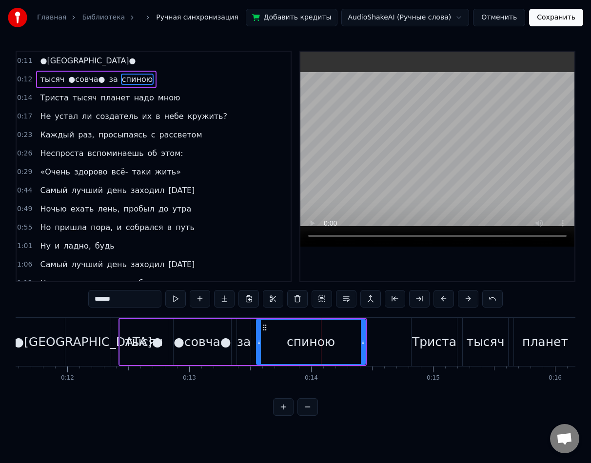
click at [114, 306] on input "******" at bounding box center [124, 299] width 73 height 18
paste input "*"
click at [414, 343] on div "Триста" at bounding box center [433, 342] width 45 height 48
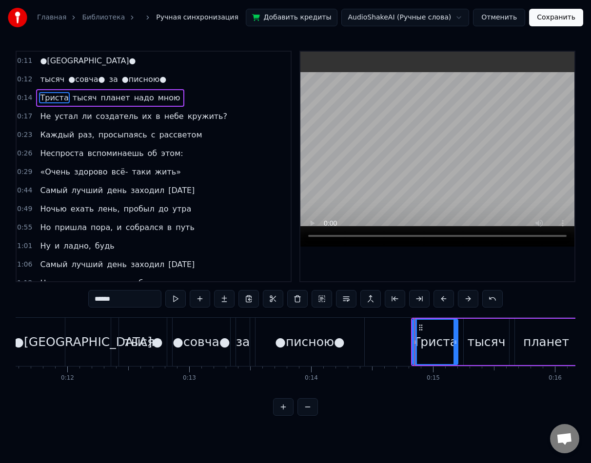
click at [128, 301] on input "******" at bounding box center [124, 299] width 73 height 18
paste input "text"
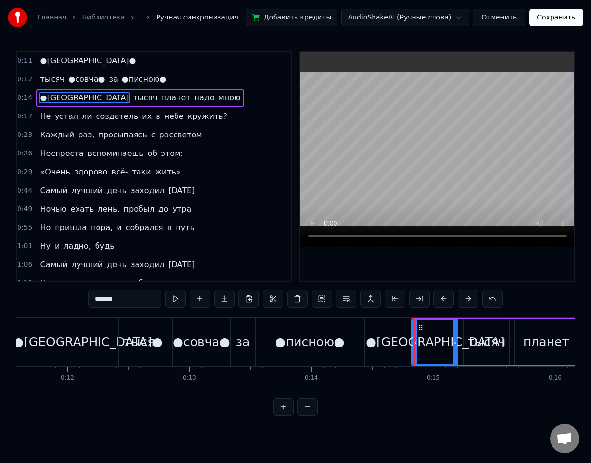
paste input "*"
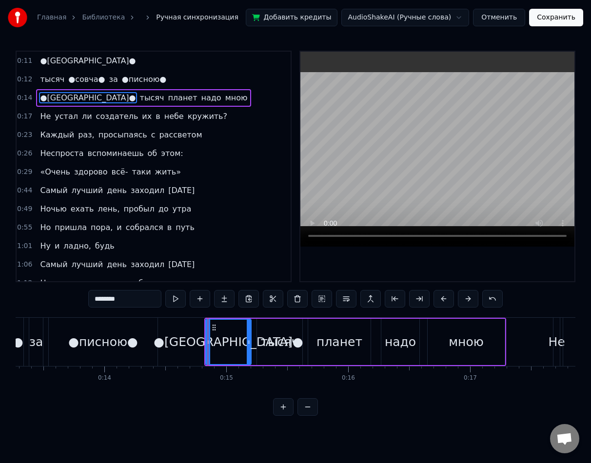
scroll to position [0, 1618]
click at [282, 344] on div "тысяч" at bounding box center [279, 342] width 38 height 19
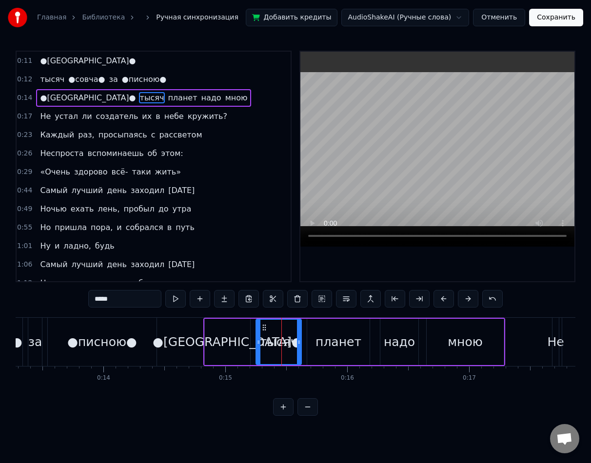
click at [330, 344] on div "планет" at bounding box center [338, 342] width 46 height 19
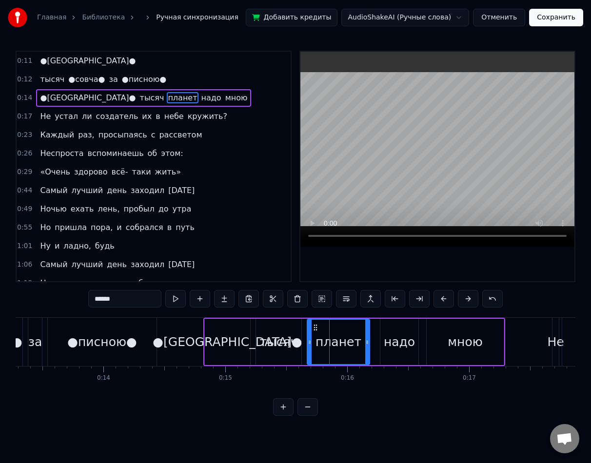
click at [120, 297] on input "******" at bounding box center [124, 299] width 73 height 18
paste input "text"
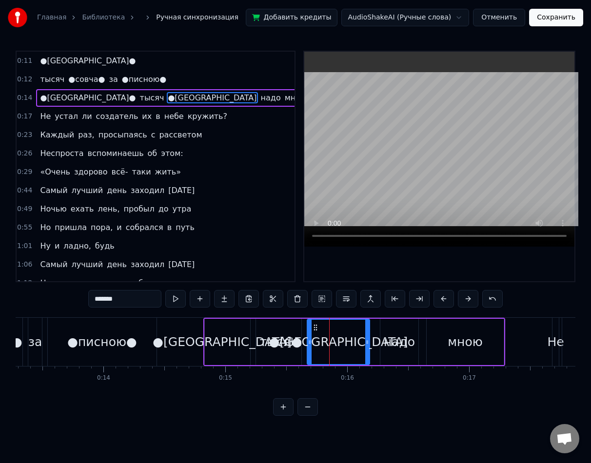
paste input "*"
click at [475, 340] on div "мною" at bounding box center [464, 342] width 35 height 19
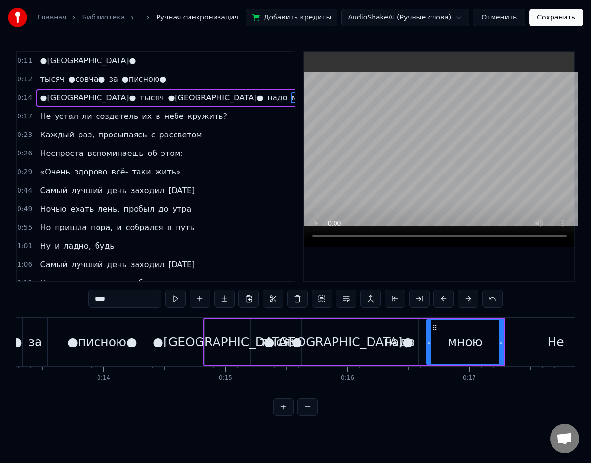
click at [113, 304] on input "****" at bounding box center [124, 299] width 73 height 18
type input "*"
paste input "*"
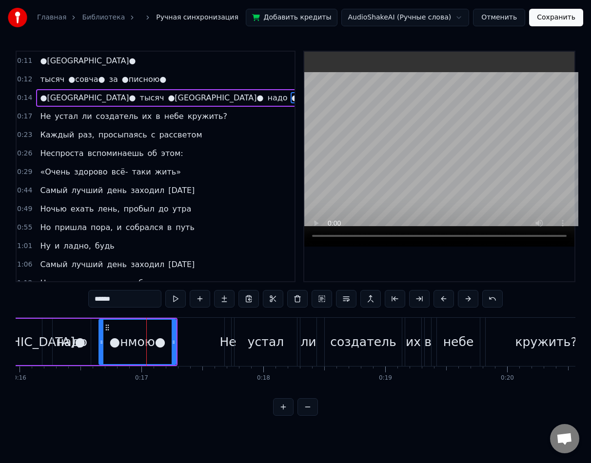
scroll to position [0, 1946]
click at [287, 346] on div "устал" at bounding box center [265, 342] width 62 height 48
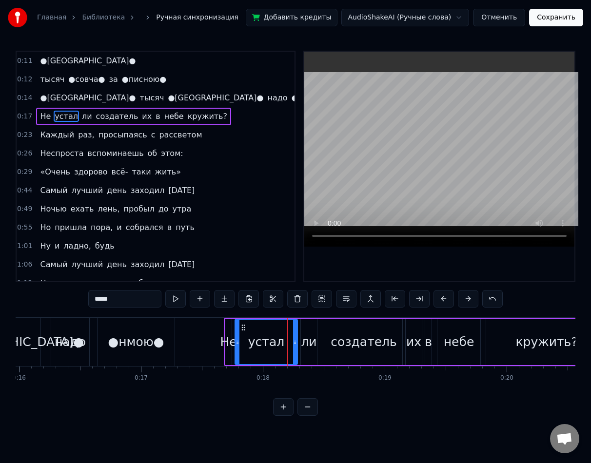
click at [115, 295] on input "*****" at bounding box center [124, 299] width 73 height 18
paste input "text"
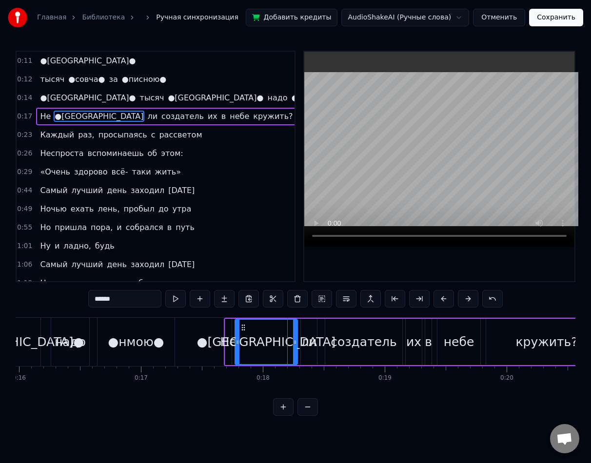
paste input "*"
click at [528, 336] on div "кружить?" at bounding box center [546, 342] width 62 height 19
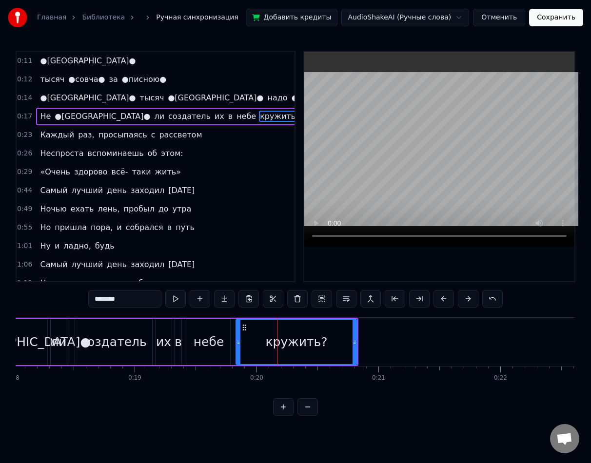
click at [96, 296] on input "********" at bounding box center [124, 299] width 73 height 18
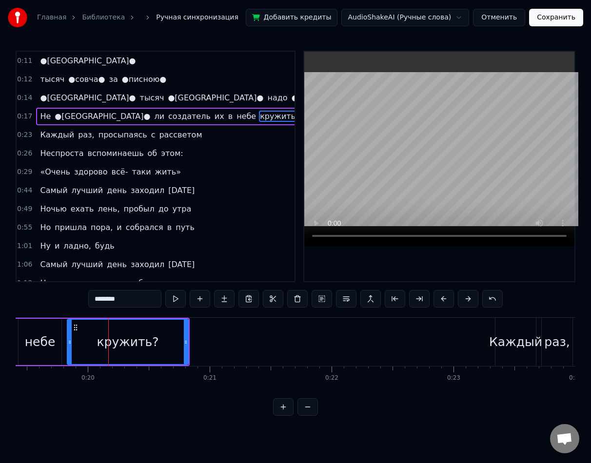
scroll to position [0, 2409]
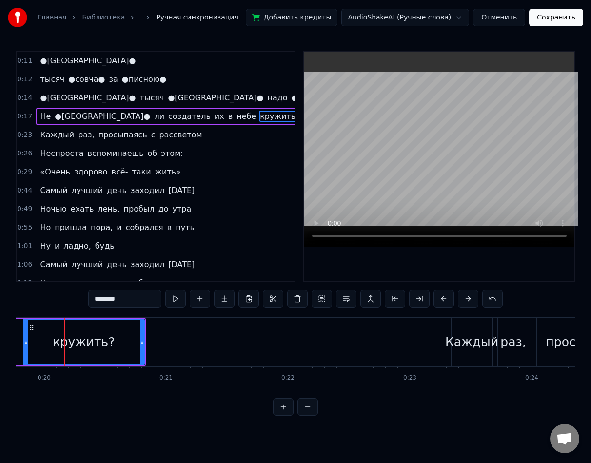
paste input "text"
paste input "*"
click at [468, 336] on div "Каждый" at bounding box center [471, 342] width 53 height 19
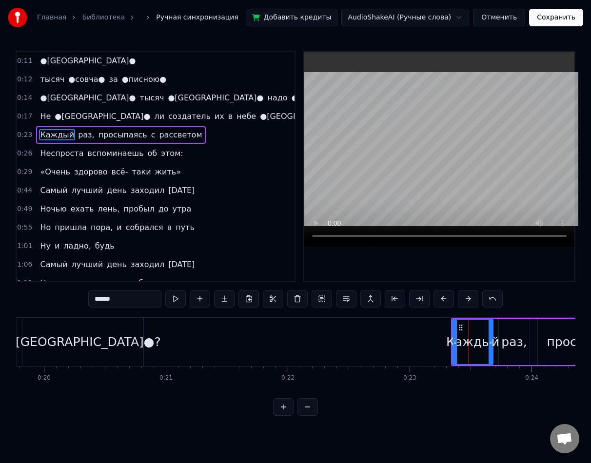
click at [88, 298] on input "******" at bounding box center [124, 299] width 73 height 18
paste input "text"
paste input "*"
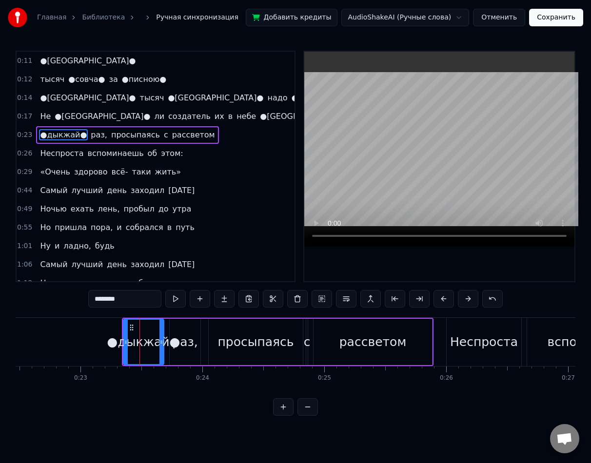
scroll to position [0, 2737]
click at [269, 342] on div "просыпаясь" at bounding box center [256, 342] width 76 height 19
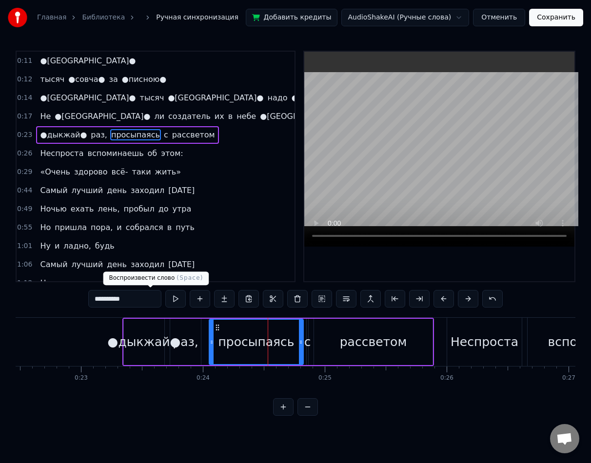
click at [97, 297] on input "**********" at bounding box center [124, 299] width 73 height 18
paste input "text"
paste input "*"
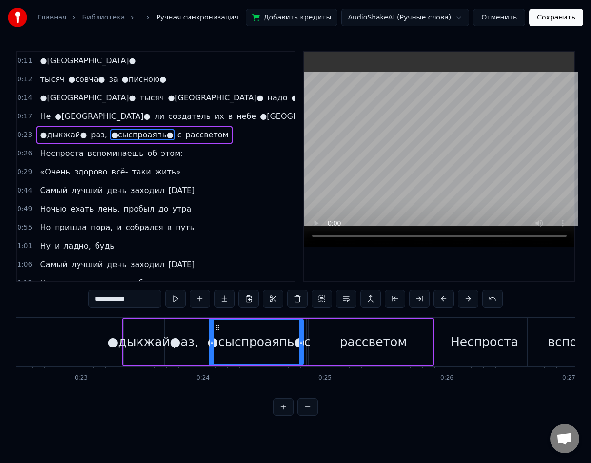
click at [341, 346] on div "рассветом" at bounding box center [373, 342] width 118 height 46
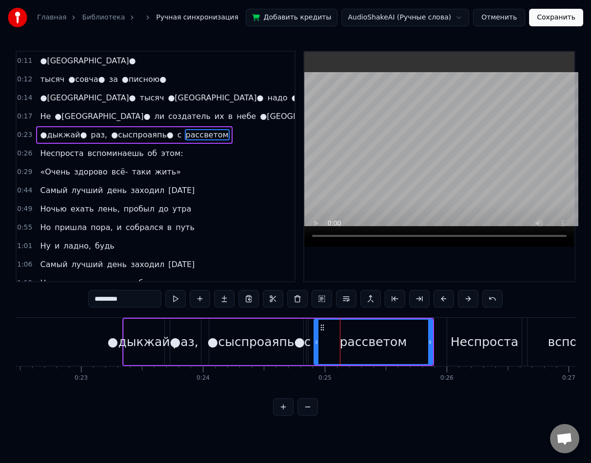
click at [104, 295] on input "*********" at bounding box center [124, 299] width 73 height 18
paste input "text"
paste input "*"
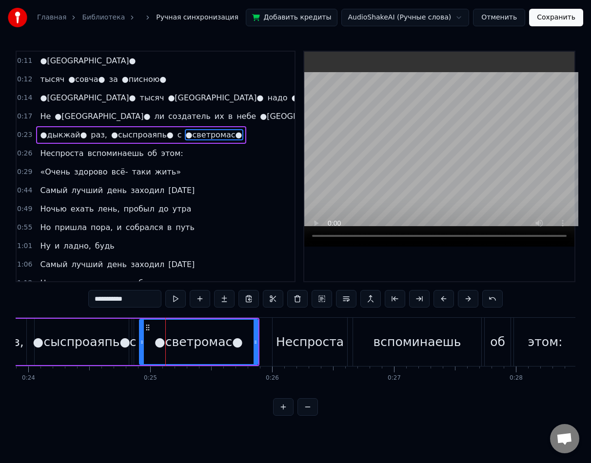
scroll to position [0, 2913]
click at [417, 337] on div "вспоминаешь" at bounding box center [416, 342] width 88 height 19
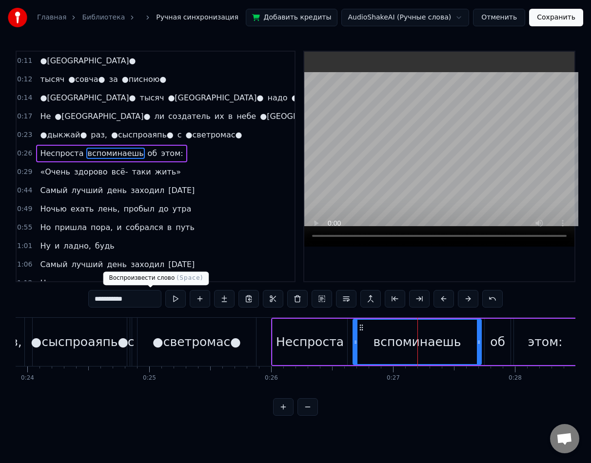
click at [124, 300] on input "**********" at bounding box center [124, 299] width 73 height 18
paste input "text"
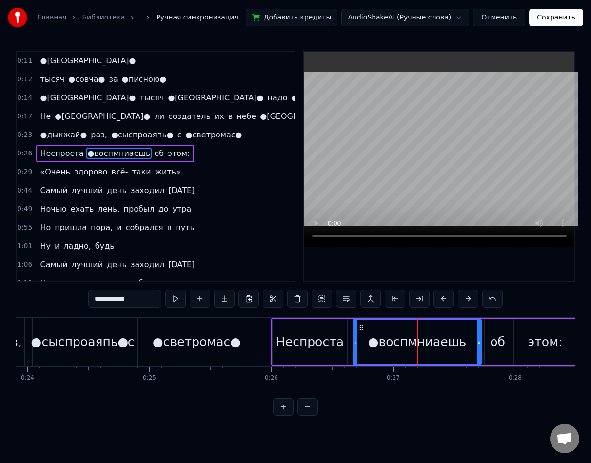
paste input "*"
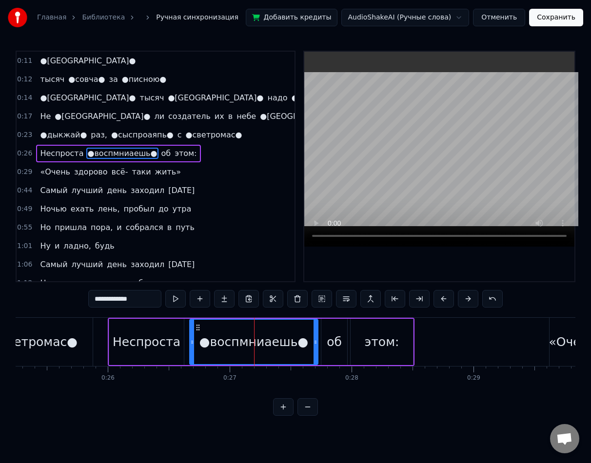
scroll to position [0, 3077]
click at [402, 338] on div "этом:" at bounding box center [381, 342] width 62 height 46
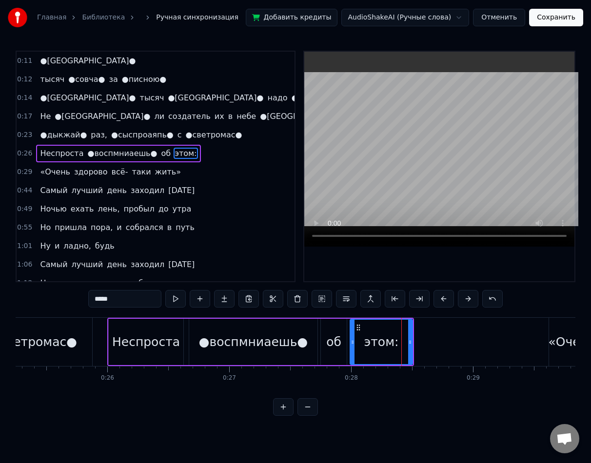
click at [110, 294] on input "*****" at bounding box center [124, 299] width 73 height 18
paste input "text"
paste input "*"
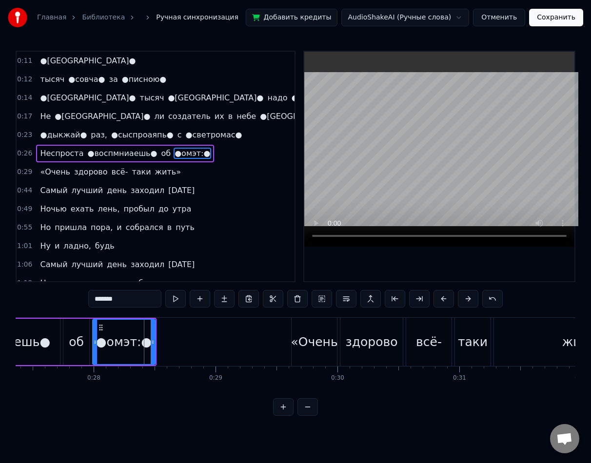
scroll to position [0, 3356]
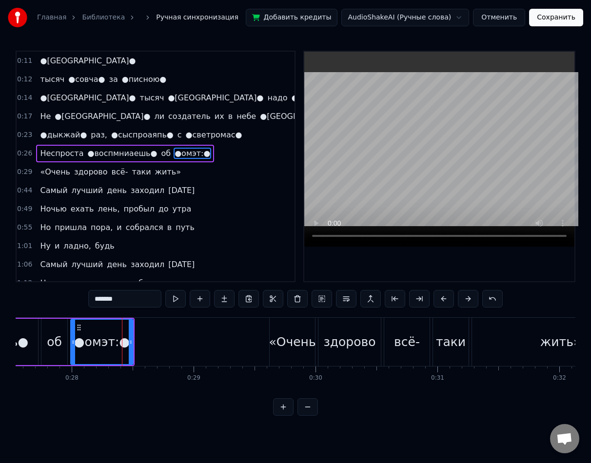
click at [366, 344] on div "здорово" at bounding box center [349, 342] width 52 height 19
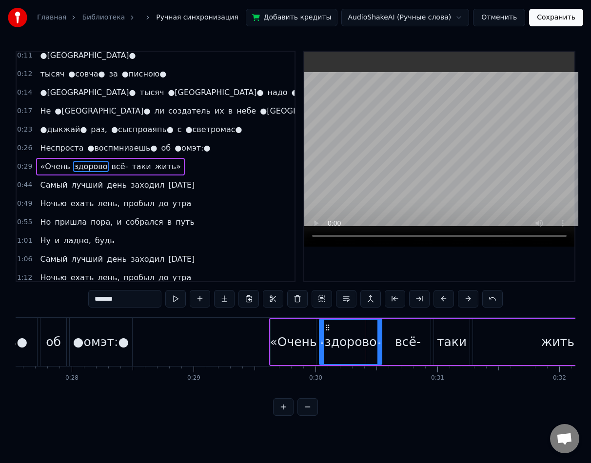
click at [120, 301] on input "*******" at bounding box center [124, 299] width 73 height 18
paste input "text"
paste input "*"
click at [573, 342] on div "жить»" at bounding box center [561, 342] width 40 height 19
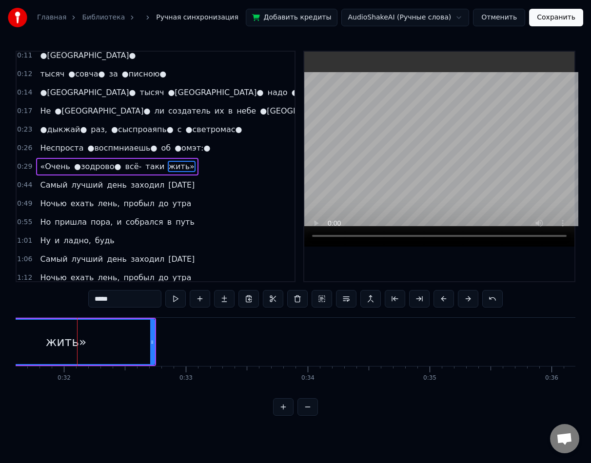
scroll to position [0, 3864]
drag, startPoint x: 80, startPoint y: 299, endPoint x: 59, endPoint y: 299, distance: 21.4
click at [59, 299] on div "0:11 ●[GEOGRAPHIC_DATA]● 0:12 тысяч ●совча● за ●писною● 0:14 ●[GEOGRAPHIC_DATA]…" at bounding box center [296, 233] width 560 height 365
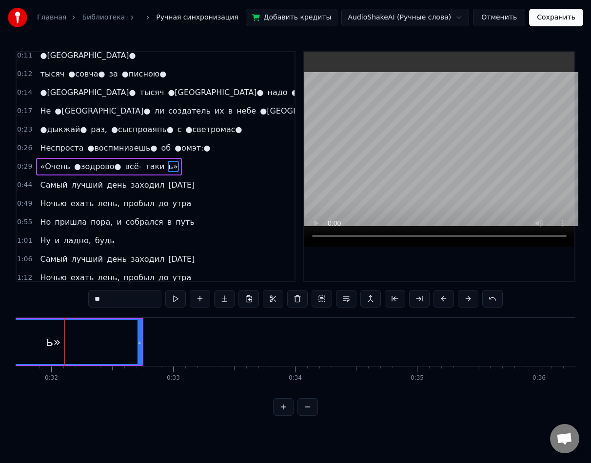
type input "*"
paste input "*"
click at [43, 163] on span "«Очень" at bounding box center [55, 166] width 32 height 11
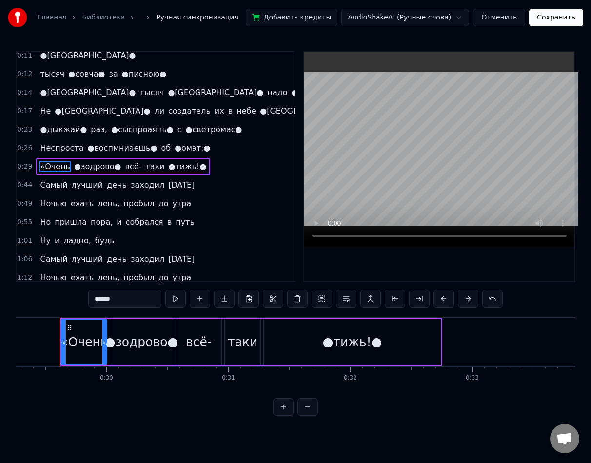
scroll to position [0, 3561]
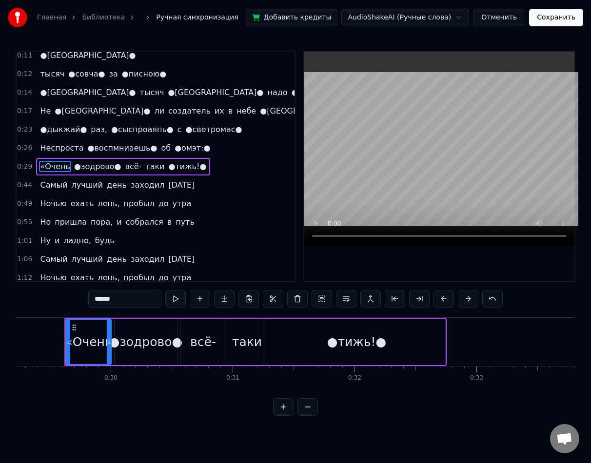
click at [88, 297] on input "******" at bounding box center [124, 299] width 73 height 18
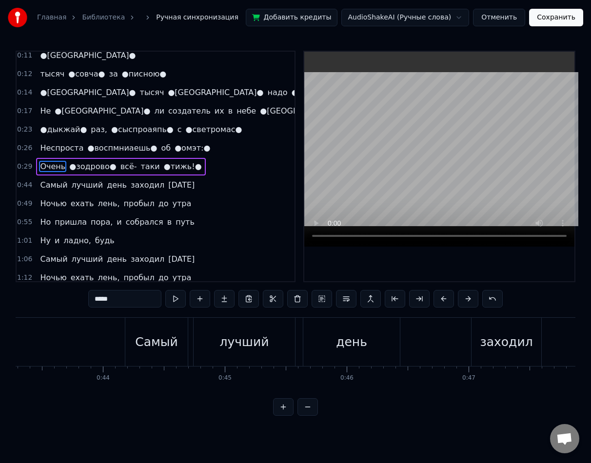
scroll to position [0, 5278]
click at [250, 346] on div "лучший" at bounding box center [240, 342] width 49 height 19
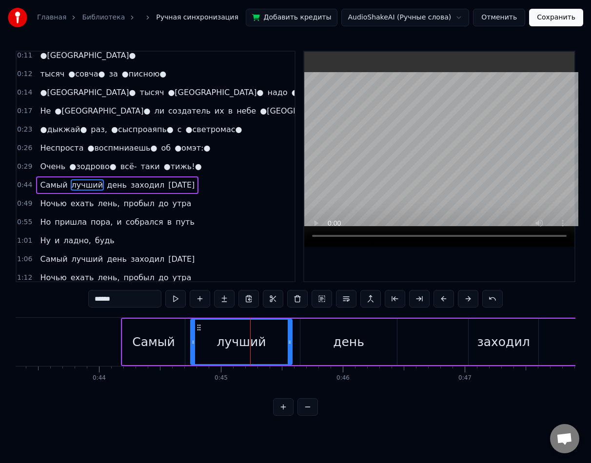
scroll to position [24, 0]
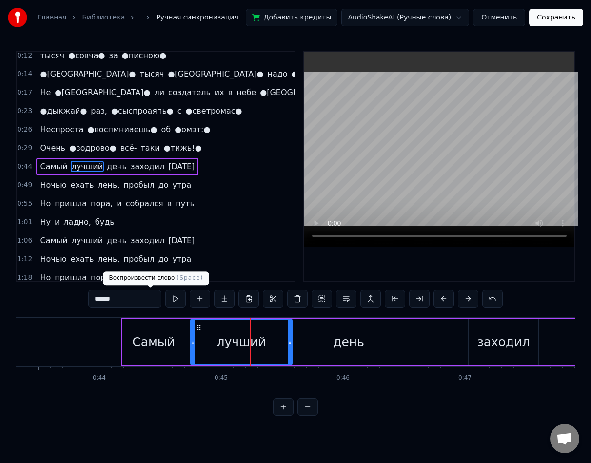
click at [125, 299] on input "******" at bounding box center [124, 299] width 73 height 18
paste input "text"
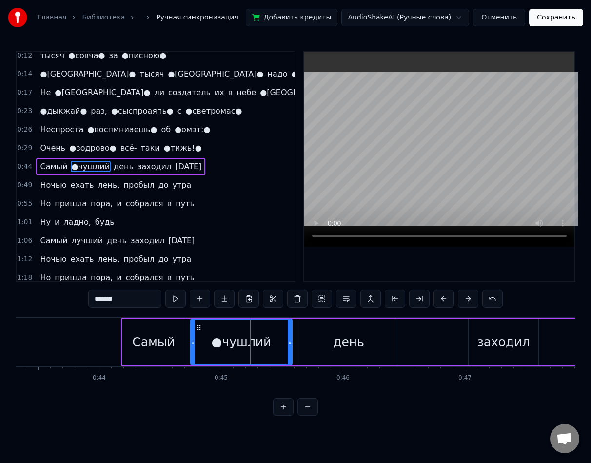
paste input "*"
click at [472, 332] on div "заходил" at bounding box center [503, 342] width 70 height 46
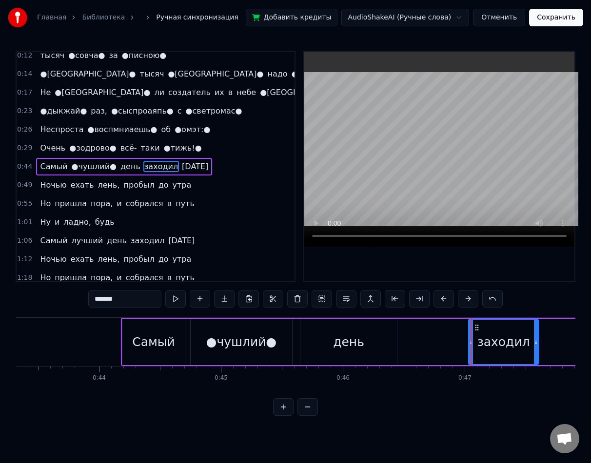
click at [102, 295] on input "*******" at bounding box center [124, 299] width 73 height 18
type input "*"
paste input "*"
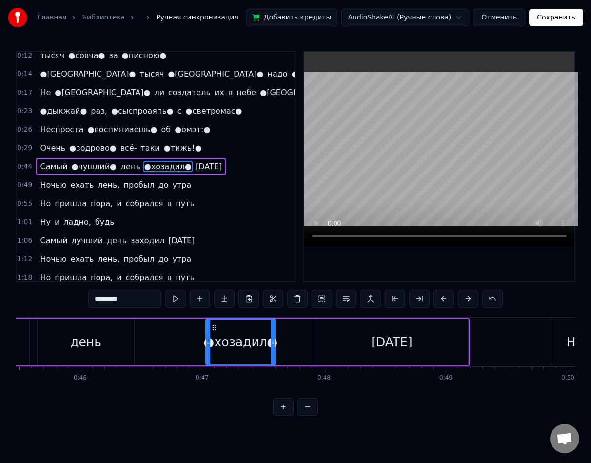
scroll to position [0, 5542]
click at [337, 338] on div "[DATE]" at bounding box center [390, 342] width 153 height 46
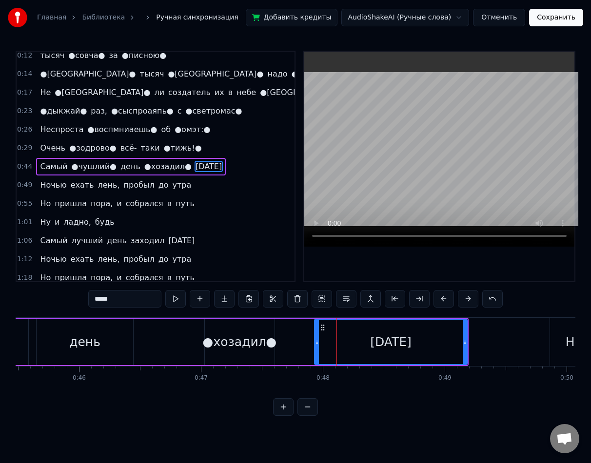
click at [98, 294] on input "*****" at bounding box center [124, 299] width 73 height 18
paste input "text"
paste input "*"
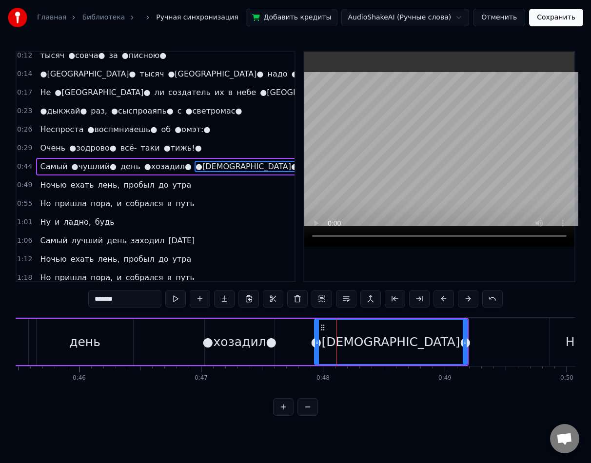
type input "*******"
click at [301, 334] on div "Самый ●чушлий● день ●хозадил● ●[DEMOGRAPHIC_DATA]●" at bounding box center [162, 342] width 611 height 48
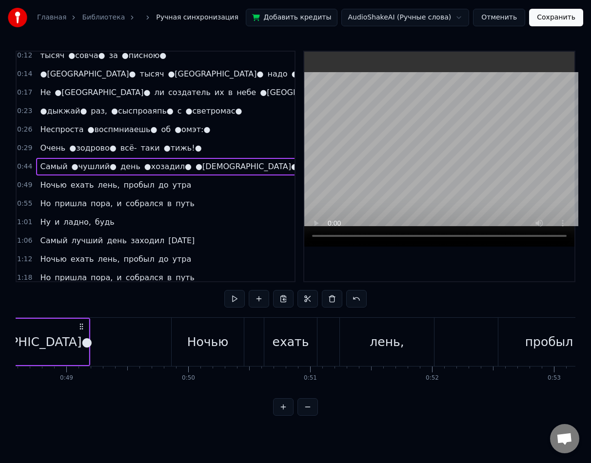
click at [233, 338] on div "Ночью" at bounding box center [208, 342] width 72 height 48
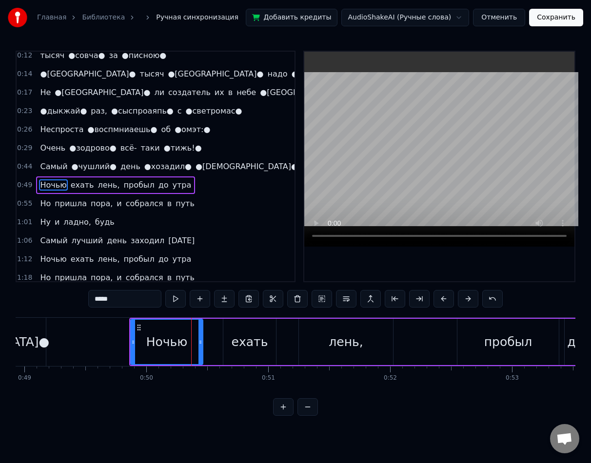
click at [116, 301] on input "*****" at bounding box center [124, 299] width 73 height 18
paste input "text"
paste input "*"
click at [361, 336] on div "лень," at bounding box center [345, 342] width 94 height 46
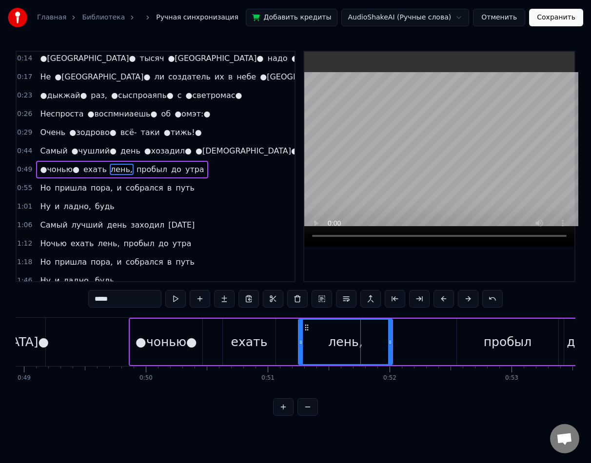
scroll to position [42, 0]
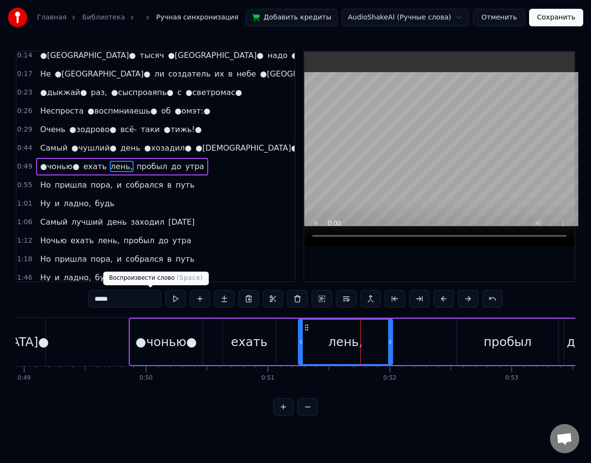
click at [88, 301] on input "*****" at bounding box center [124, 299] width 73 height 18
paste input "text"
paste input "*"
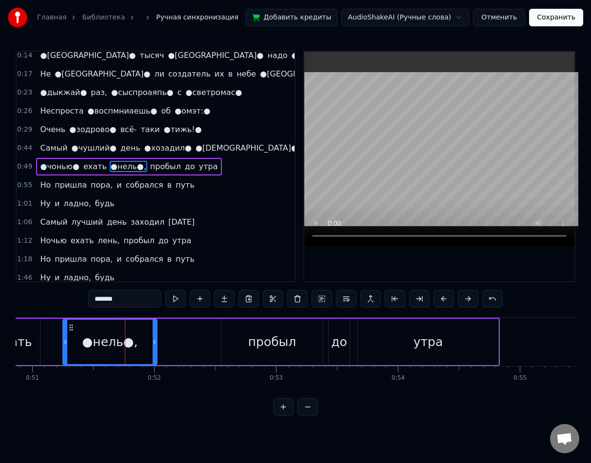
scroll to position [0, 6199]
click at [278, 343] on div "пробыл" at bounding box center [271, 342] width 48 height 19
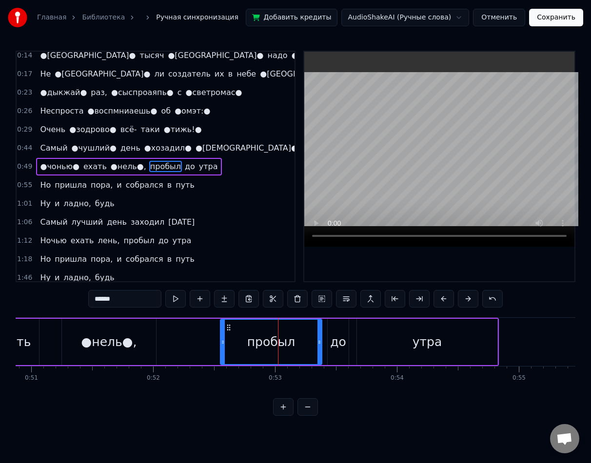
click at [97, 299] on input "******" at bounding box center [124, 299] width 73 height 18
paste input "text"
paste input "*"
click at [430, 340] on div "утра" at bounding box center [427, 342] width 30 height 19
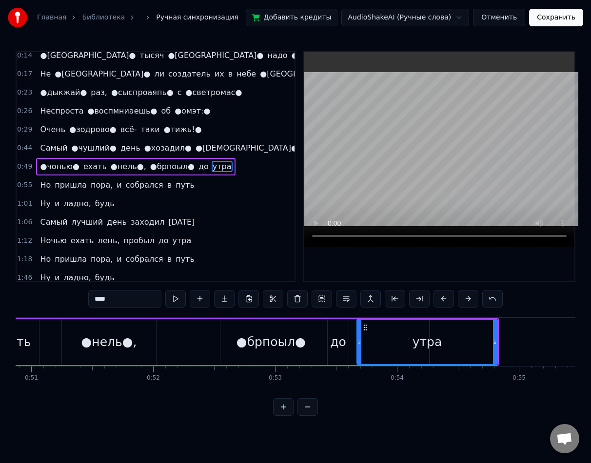
click at [112, 303] on input "****" at bounding box center [124, 299] width 73 height 18
paste input "text"
paste input "*"
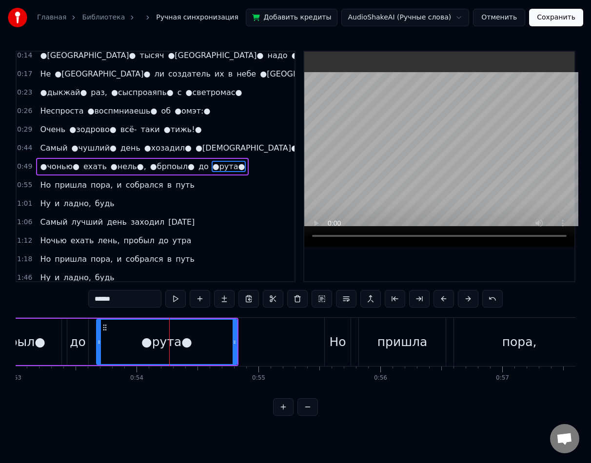
scroll to position [0, 6461]
type input "******"
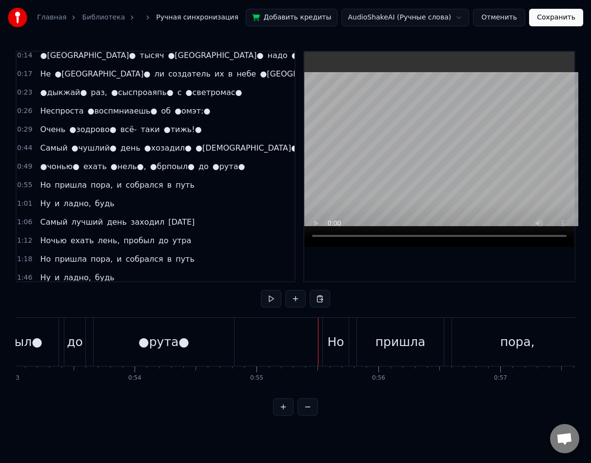
click at [336, 340] on div "Но" at bounding box center [336, 342] width 17 height 19
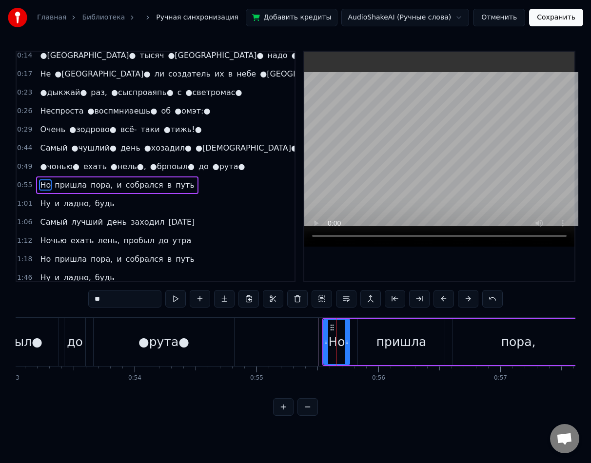
scroll to position [61, 0]
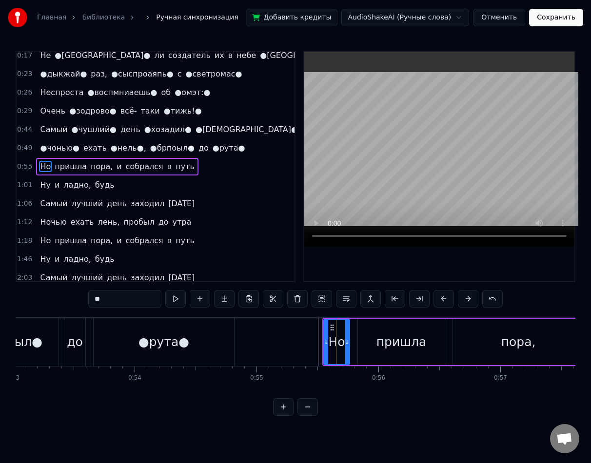
click at [89, 295] on input "**" at bounding box center [124, 299] width 73 height 18
type input "*"
paste input "*"
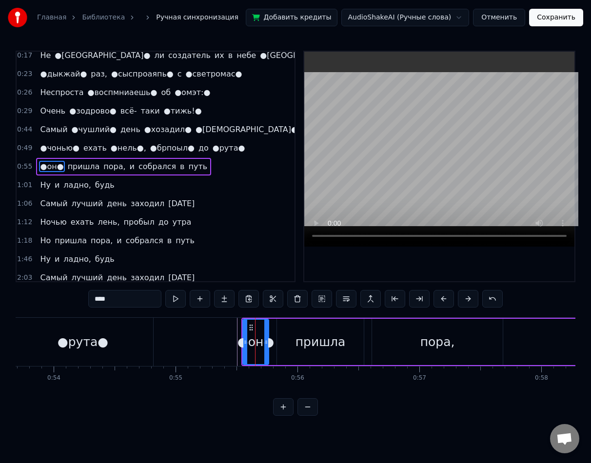
scroll to position [0, 6544]
click at [410, 349] on div "пора," at bounding box center [435, 342] width 131 height 46
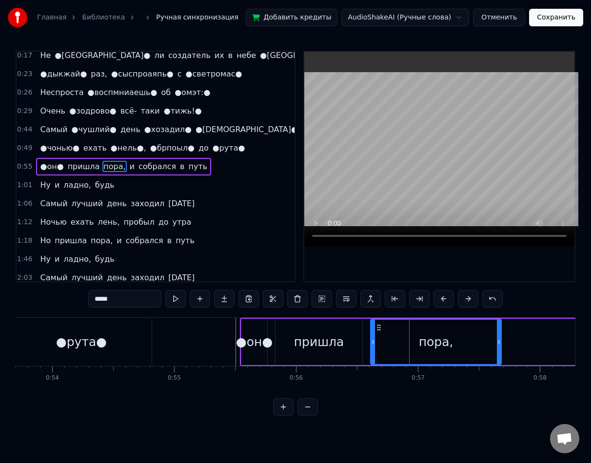
drag, startPoint x: 86, startPoint y: 299, endPoint x: 49, endPoint y: 301, distance: 36.6
click at [49, 301] on div "0:11 ●[GEOGRAPHIC_DATA]● 0:12 тысяч ●совча● за ●писною● 0:14 ●[GEOGRAPHIC_DATA]…" at bounding box center [296, 233] width 560 height 365
paste input "*"
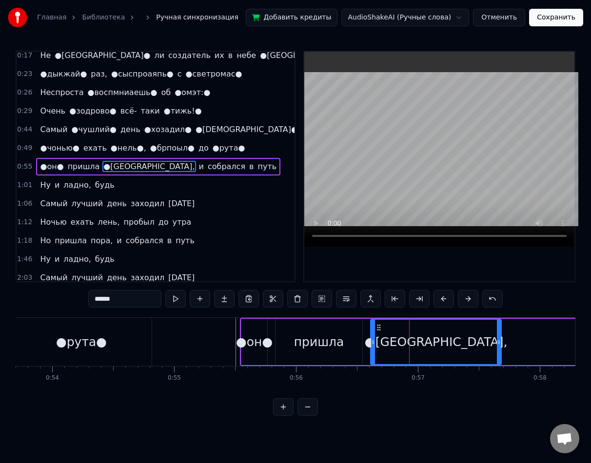
paste input "*"
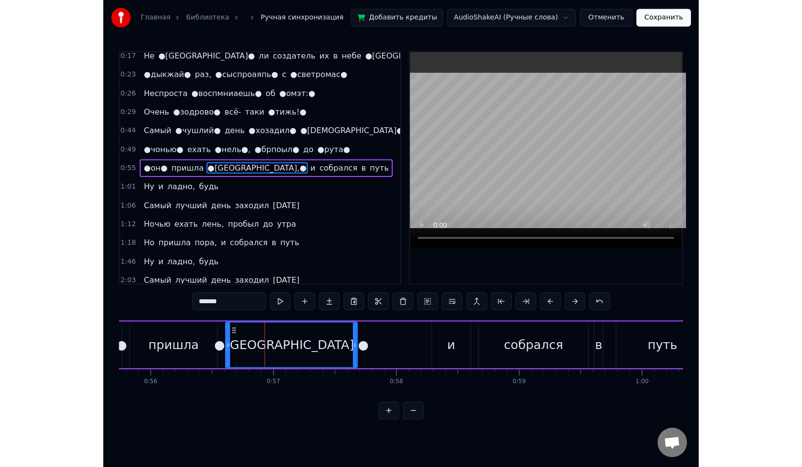
scroll to position [0, 6793]
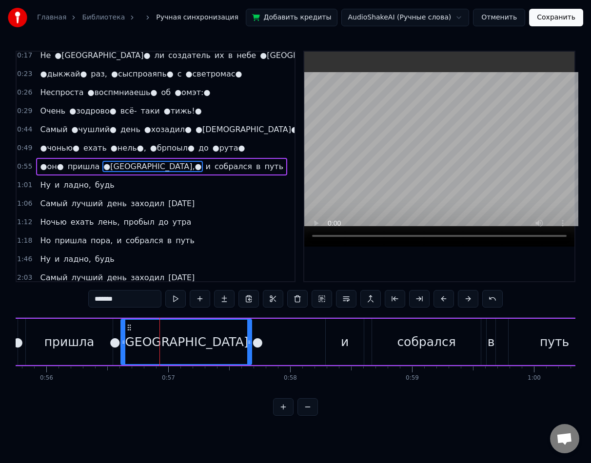
click at [405, 334] on div "собрался" at bounding box center [426, 342] width 58 height 19
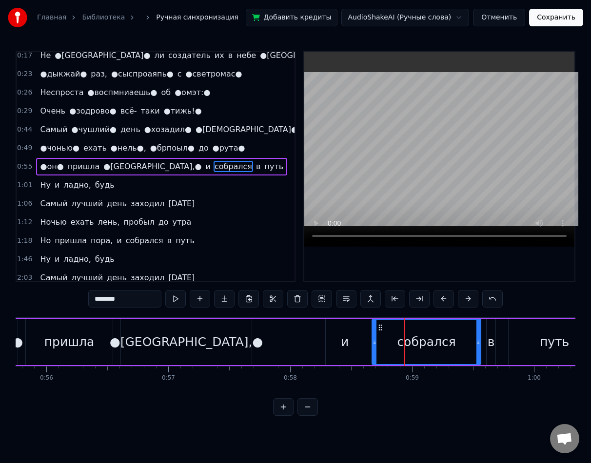
click at [119, 301] on input "********" at bounding box center [124, 299] width 73 height 18
paste input "*"
click at [321, 167] on span "путь" at bounding box center [331, 166] width 21 height 11
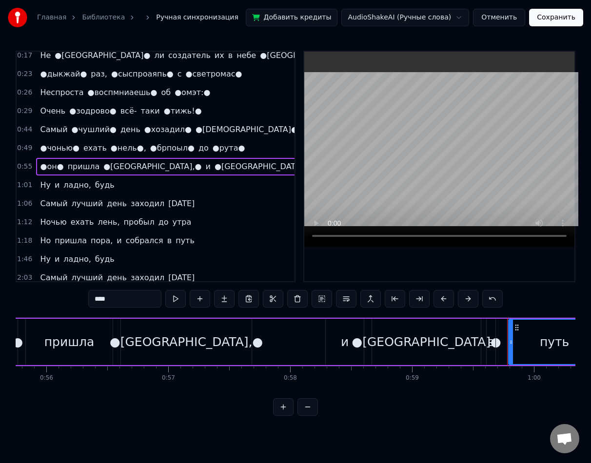
click at [88, 299] on input "****" at bounding box center [124, 299] width 73 height 18
click at [88, 298] on input "****" at bounding box center [124, 299] width 73 height 18
click at [88, 299] on input "****" at bounding box center [124, 299] width 73 height 18
type input "*"
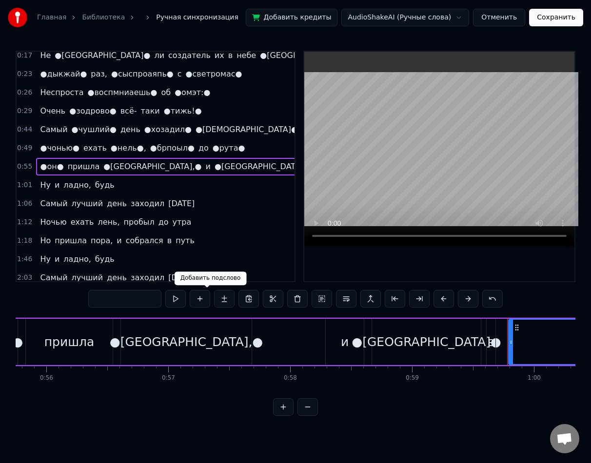
paste input "*"
type input "******"
click at [539, 19] on button "Сохранить" at bounding box center [556, 18] width 54 height 18
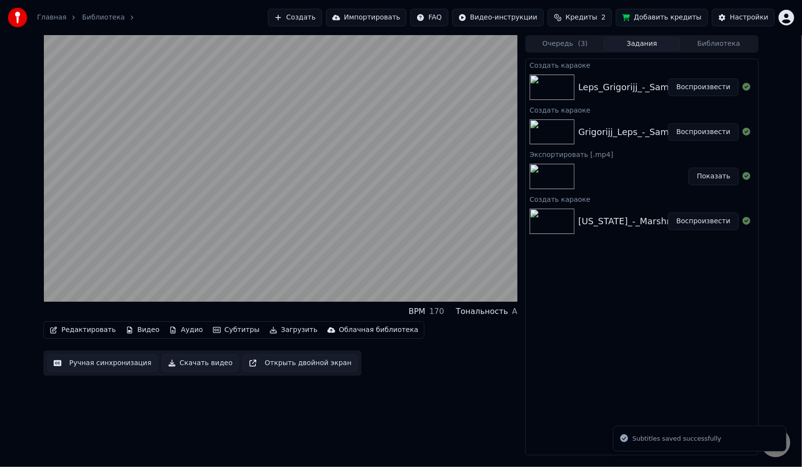
click at [716, 89] on button "Воспроизвести" at bounding box center [703, 87] width 71 height 18
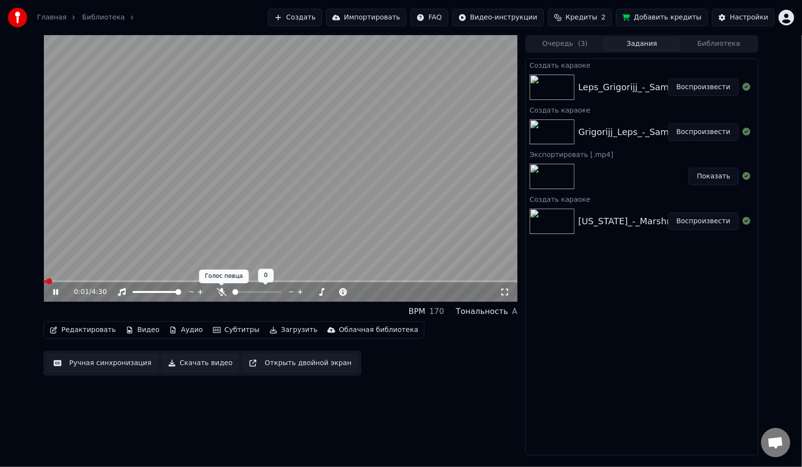
click at [222, 289] on icon at bounding box center [222, 292] width 10 height 8
click at [222, 289] on icon at bounding box center [221, 292] width 5 height 8
click at [251, 188] on video at bounding box center [280, 168] width 474 height 267
click at [207, 362] on button "Скачать видео" at bounding box center [201, 363] width 78 height 18
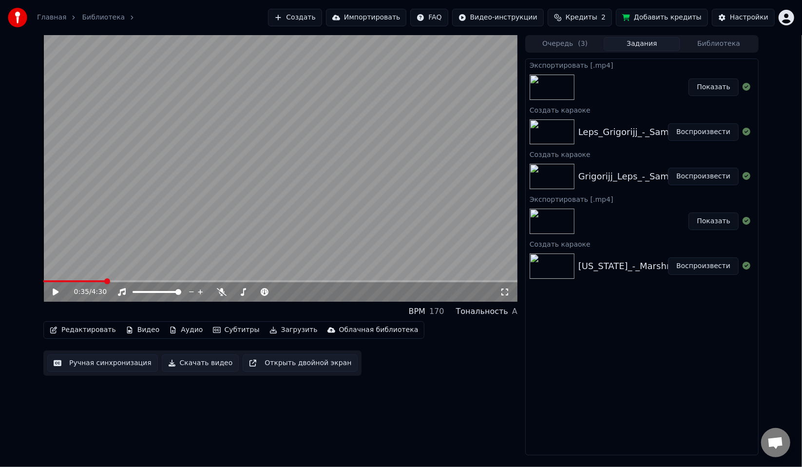
click at [728, 83] on button "Показать" at bounding box center [714, 87] width 50 height 18
click at [99, 328] on button "Редактировать" at bounding box center [83, 330] width 74 height 14
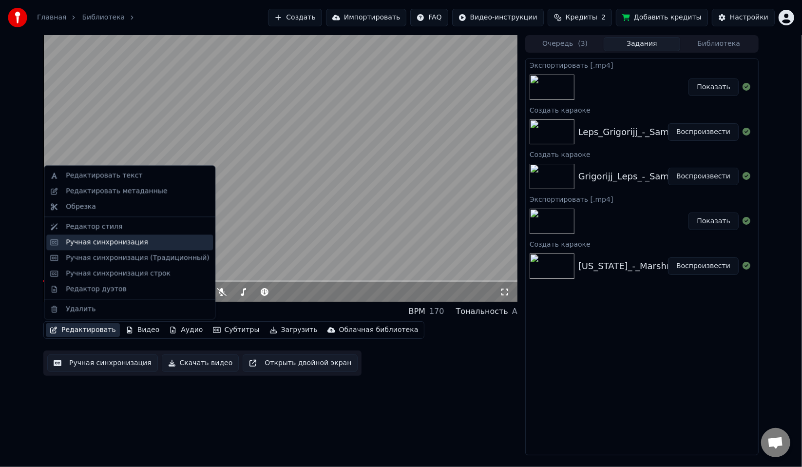
click at [106, 246] on div "Ручная синхронизация" at bounding box center [107, 242] width 82 height 10
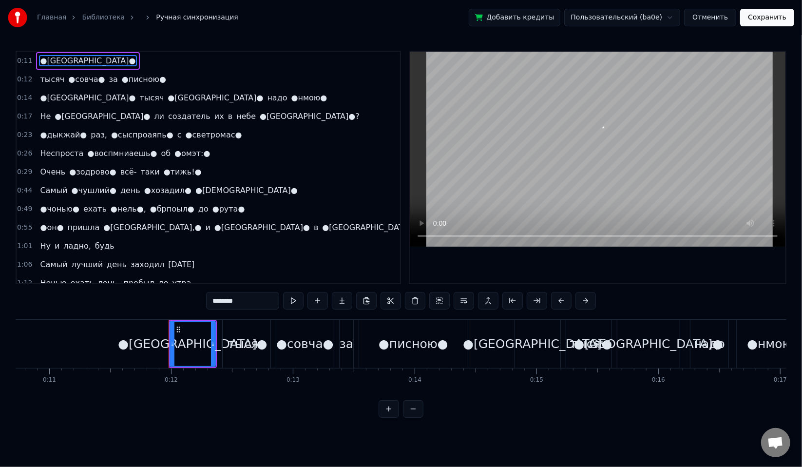
scroll to position [0, 1411]
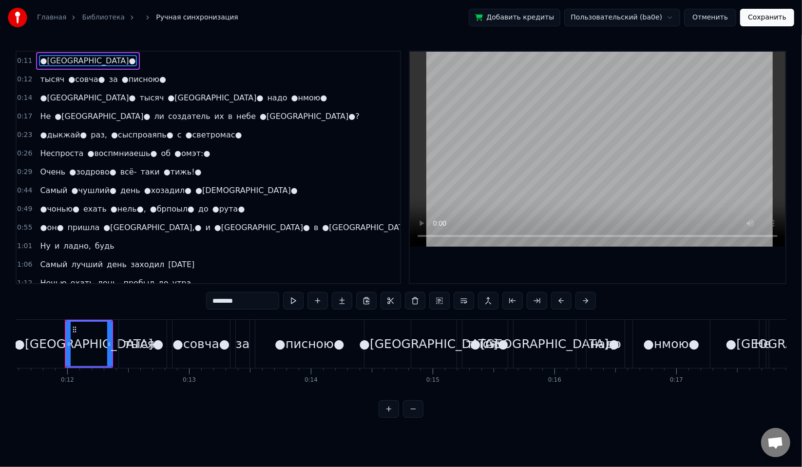
click at [48, 251] on div "Ну и ладно, будь" at bounding box center [77, 246] width 82 height 18
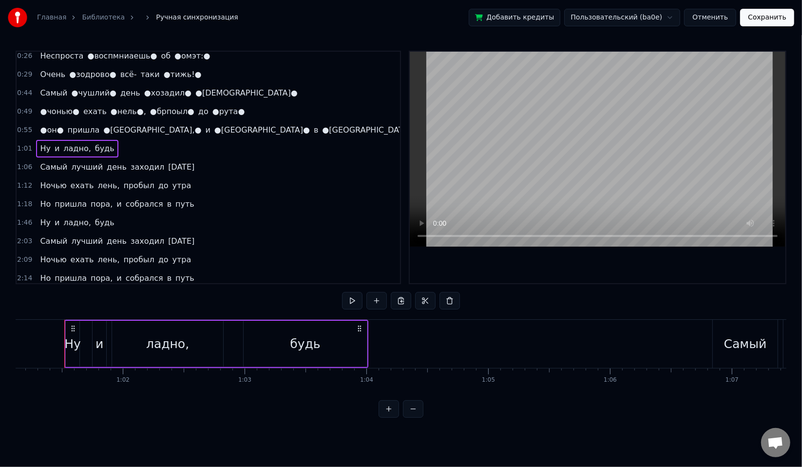
scroll to position [49, 0]
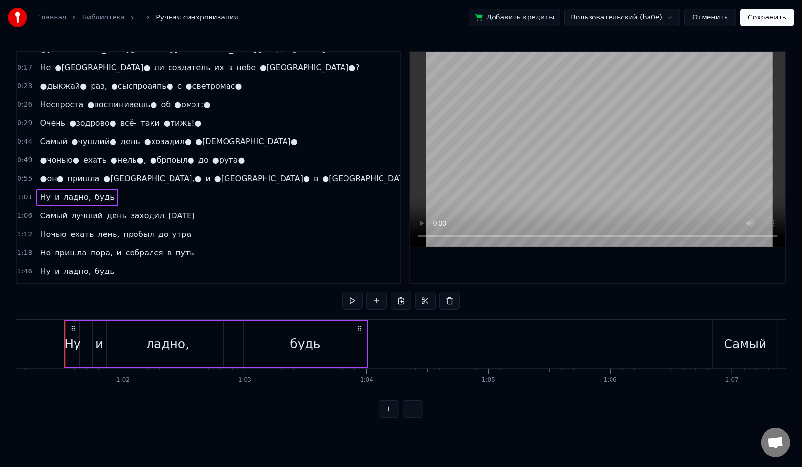
click at [171, 318] on div "0:11 ●[GEOGRAPHIC_DATA]● 0:12 тысяч ●совча● за ●писною● 0:14 ●[GEOGRAPHIC_DATA]…" at bounding box center [401, 234] width 771 height 367
click at [50, 217] on span "Самый" at bounding box center [53, 215] width 29 height 11
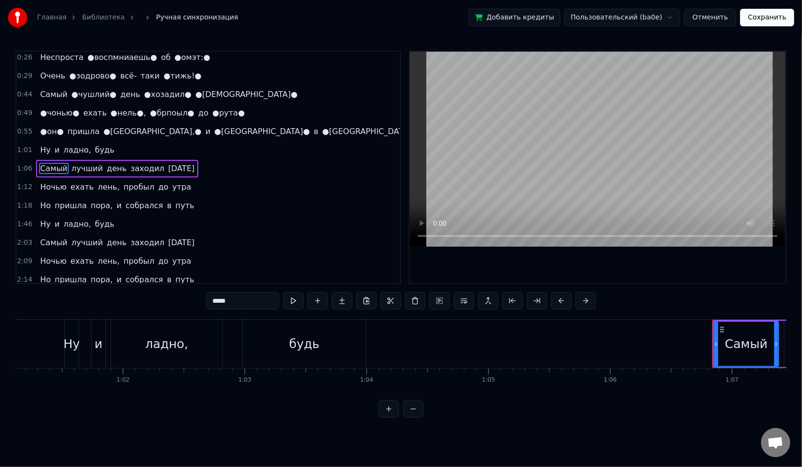
scroll to position [97, 0]
click at [75, 162] on span "лучший" at bounding box center [88, 167] width 34 height 11
type input "******"
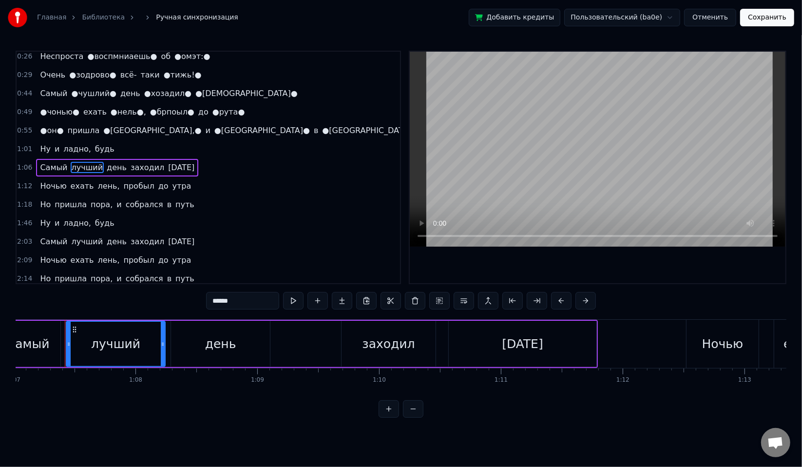
click at [75, 159] on div "Самый лучший день заходил [DATE]" at bounding box center [117, 168] width 162 height 18
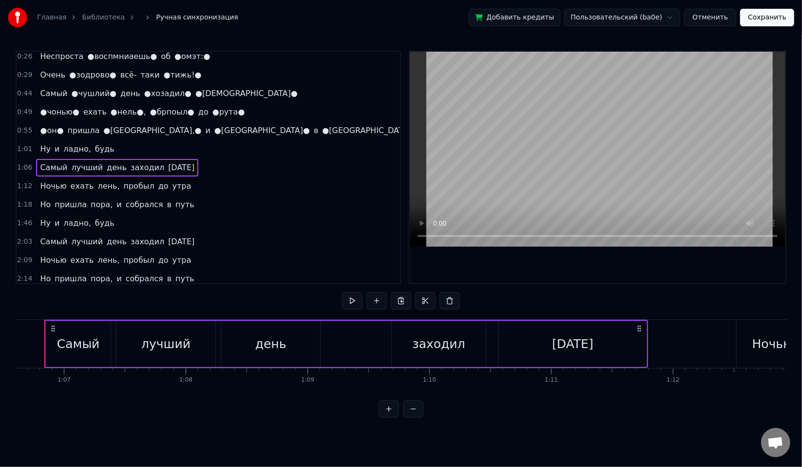
scroll to position [0, 8096]
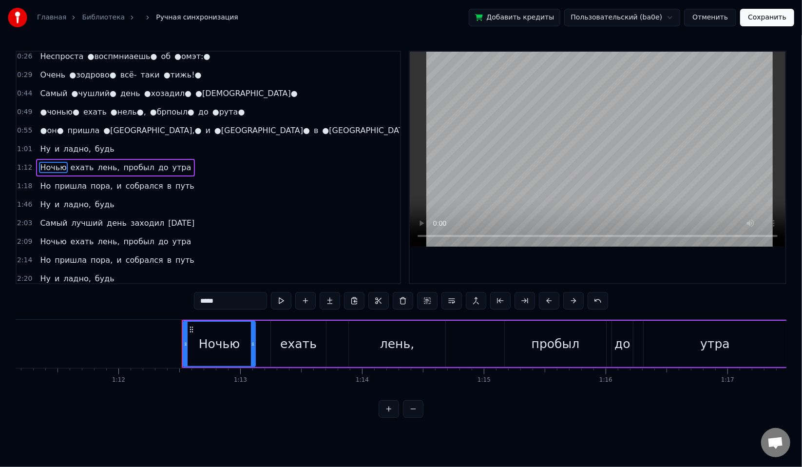
click at [77, 162] on span "ехать" at bounding box center [82, 167] width 25 height 11
type input "*****"
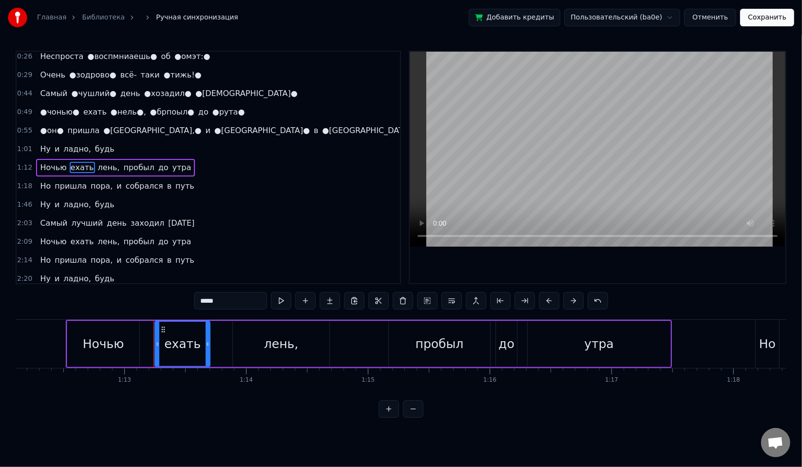
scroll to position [0, 8788]
click at [77, 161] on div "Ночью ехать лень, пробыл до утра" at bounding box center [115, 168] width 159 height 18
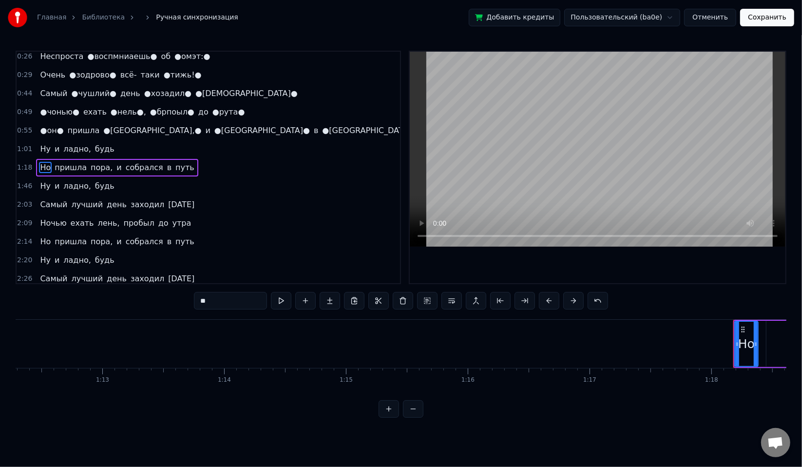
click at [77, 161] on div "Но пришла пора, и собрался в путь" at bounding box center [117, 168] width 162 height 18
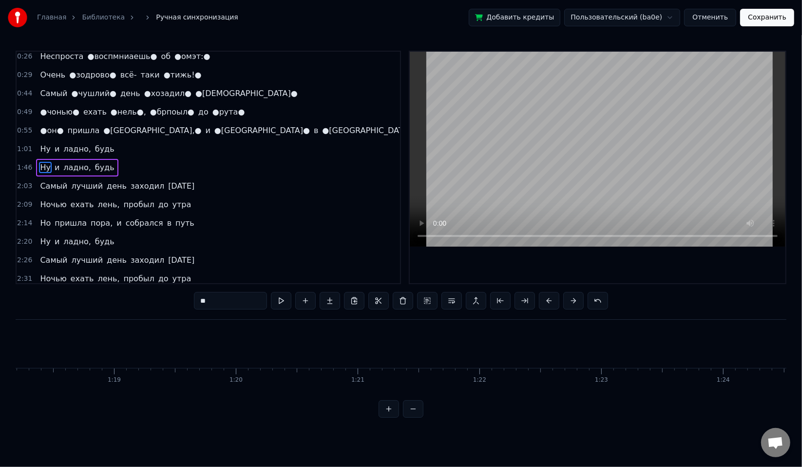
click at [77, 161] on div "Ну и ладно, будь" at bounding box center [77, 168] width 82 height 18
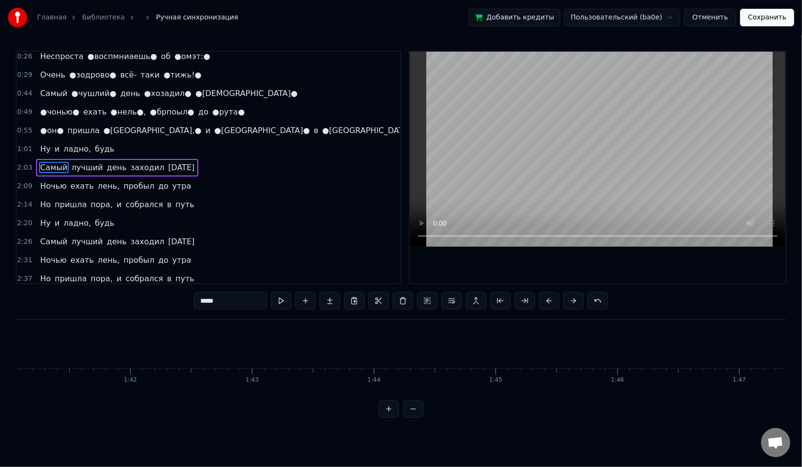
click at [77, 161] on div "Самый лучший день заходил [DATE]" at bounding box center [117, 168] width 162 height 18
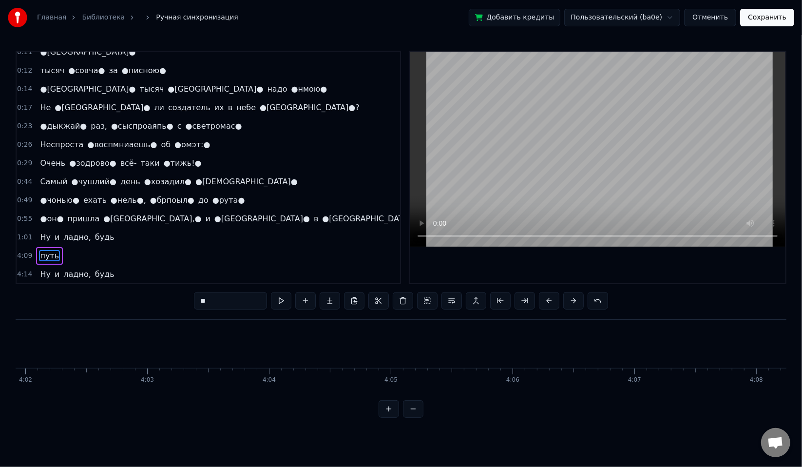
scroll to position [0, 0]
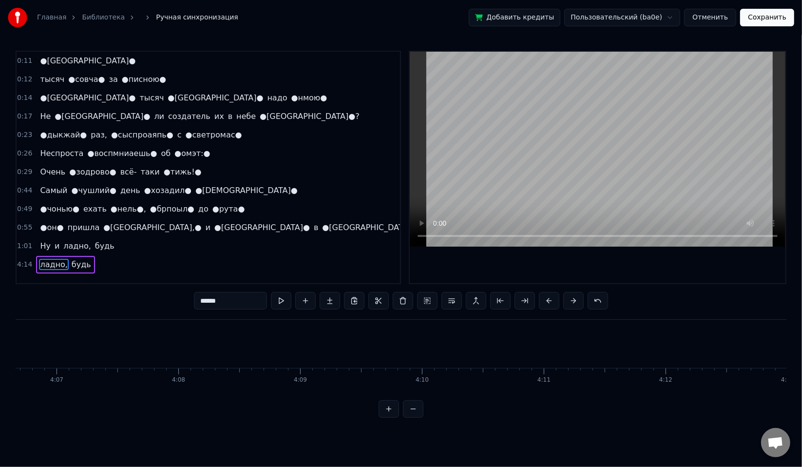
type input "****"
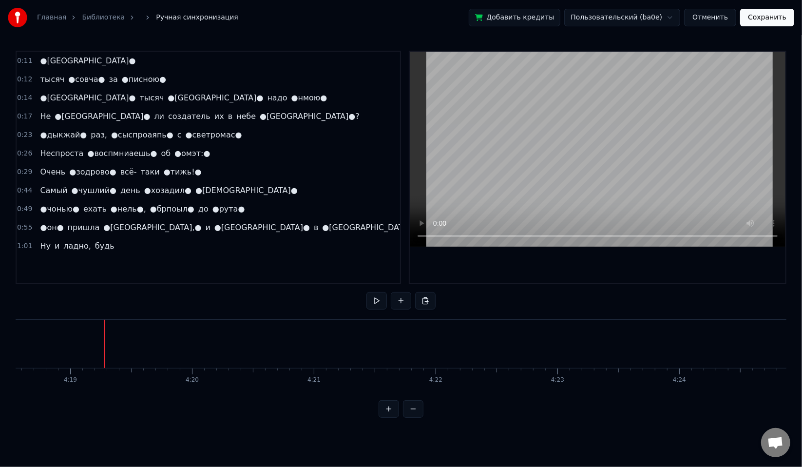
scroll to position [0, 31547]
click at [765, 21] on button "Сохранить" at bounding box center [767, 18] width 54 height 18
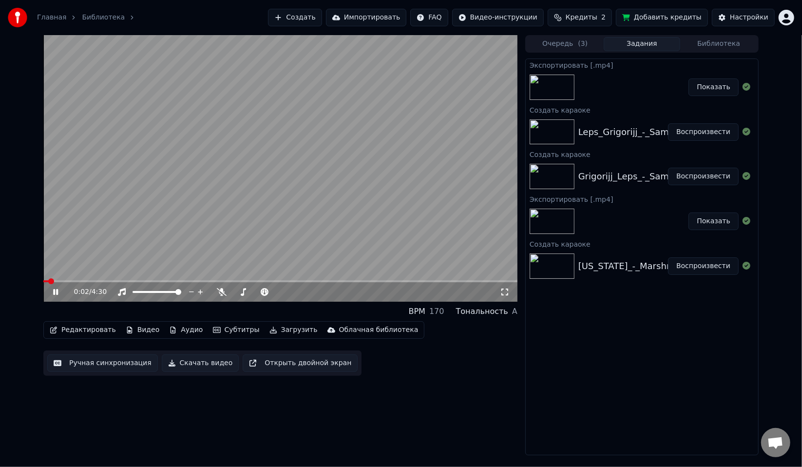
click at [166, 280] on span at bounding box center [280, 281] width 474 height 2
click at [188, 280] on video at bounding box center [280, 168] width 474 height 267
click at [185, 281] on span at bounding box center [280, 281] width 474 height 2
click at [58, 288] on icon at bounding box center [62, 292] width 23 height 8
click at [109, 280] on span at bounding box center [114, 281] width 143 height 2
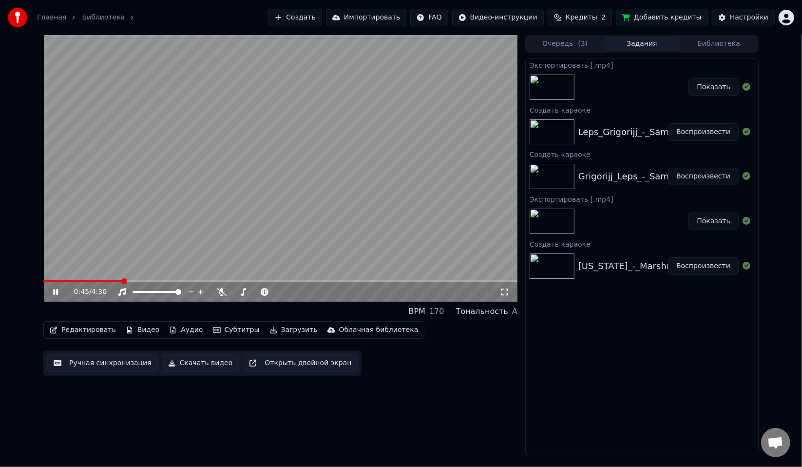
click at [121, 280] on span at bounding box center [280, 281] width 474 height 2
click at [198, 255] on video at bounding box center [280, 168] width 474 height 267
click at [213, 361] on button "Скачать видео" at bounding box center [201, 363] width 78 height 18
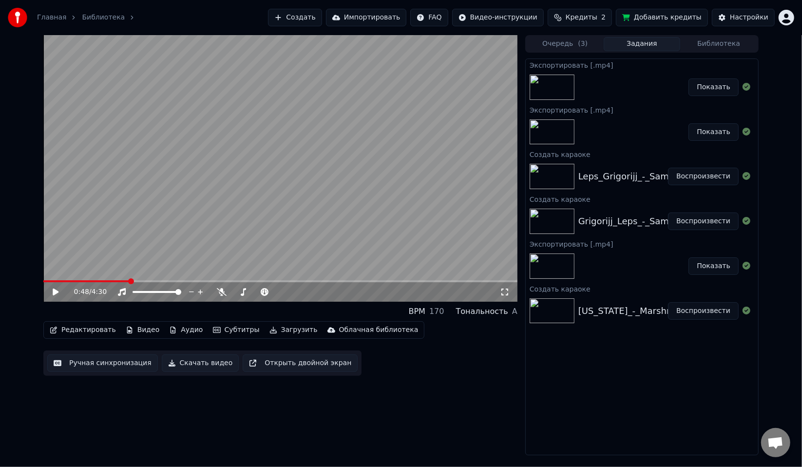
click at [708, 84] on button "Показать" at bounding box center [714, 87] width 50 height 18
click at [304, 23] on button "Создать" at bounding box center [295, 18] width 54 height 18
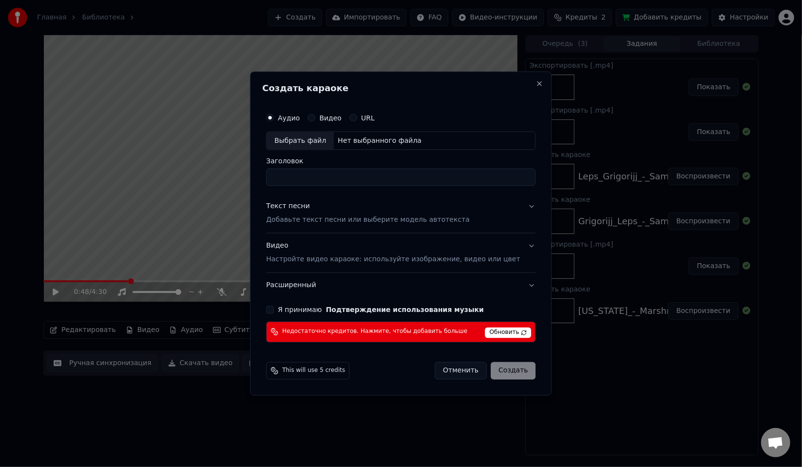
click at [326, 368] on span "This will use 5 credits" at bounding box center [313, 371] width 63 height 8
click at [513, 373] on div "Отменить Создать" at bounding box center [485, 371] width 101 height 18
click at [349, 334] on span "Недостаточно кредитов. Нажмите, чтобы добавить больше" at bounding box center [374, 332] width 185 height 8
click at [460, 370] on button "Отменить" at bounding box center [461, 371] width 52 height 18
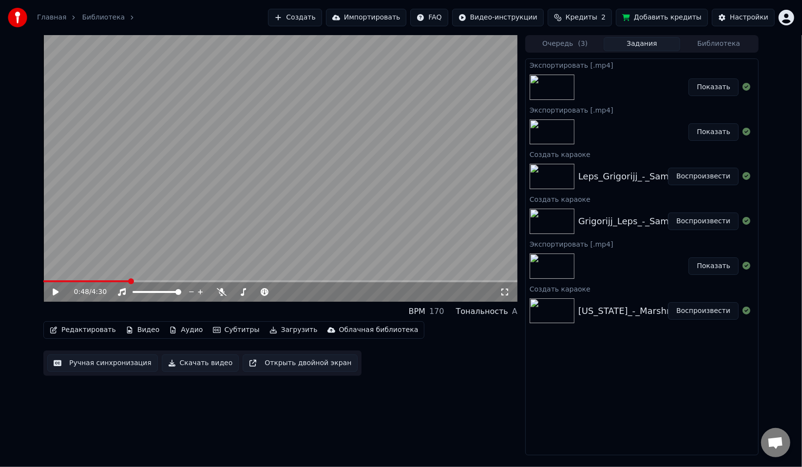
click at [582, 16] on span "Кредиты" at bounding box center [582, 18] width 32 height 10
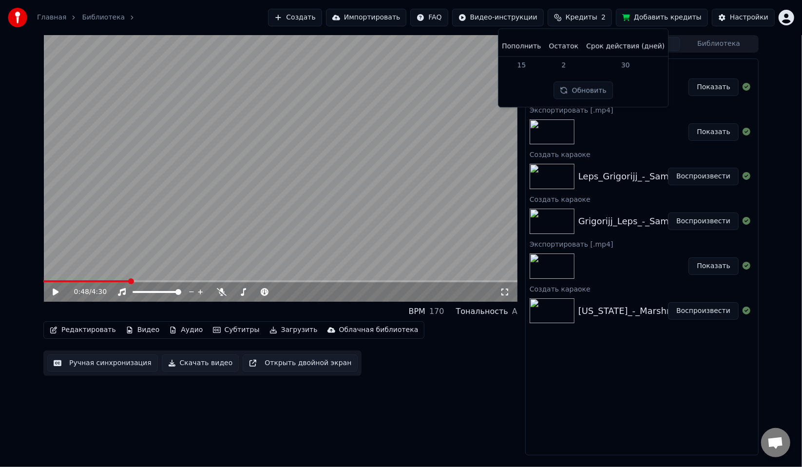
click at [584, 88] on button "Обновить" at bounding box center [583, 91] width 59 height 18
click at [620, 388] on div "Экспортировать [.mp4] Показать Экспортировать [.mp4] Показать Создать караоке L…" at bounding box center [641, 256] width 233 height 397
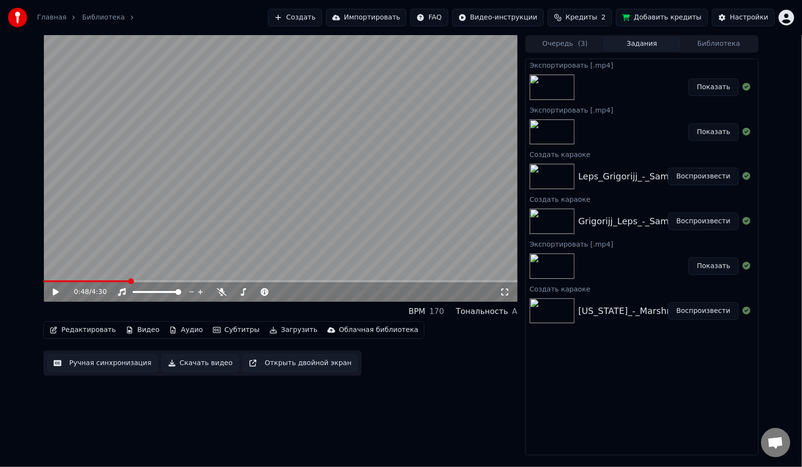
click at [599, 6] on div "Главная Библиотека Создать Импортировать FAQ Видео-инструкции Кредиты 2 Добавит…" at bounding box center [401, 17] width 802 height 35
click at [599, 12] on button "Кредиты 2" at bounding box center [580, 18] width 64 height 18
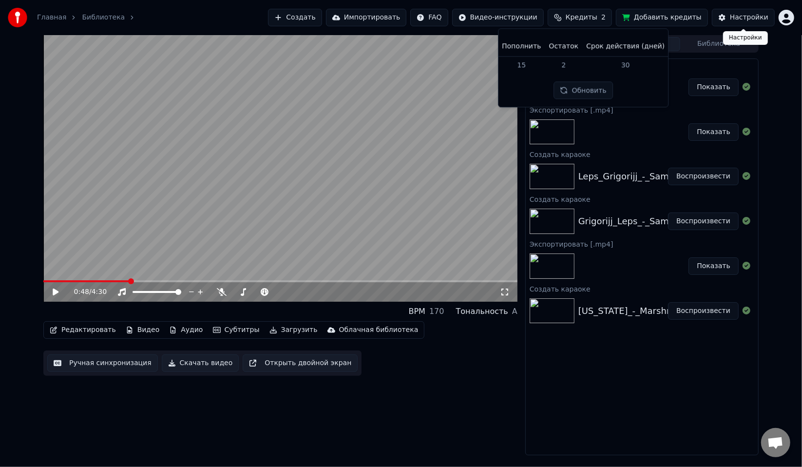
click at [772, 18] on button "Настройки" at bounding box center [743, 18] width 63 height 18
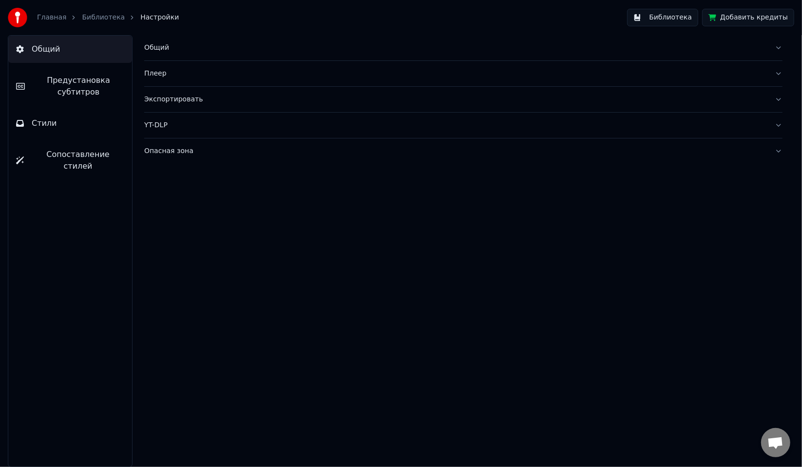
click at [146, 16] on span "Настройки" at bounding box center [159, 18] width 39 height 10
click at [159, 156] on button "Опасная зона" at bounding box center [463, 150] width 639 height 25
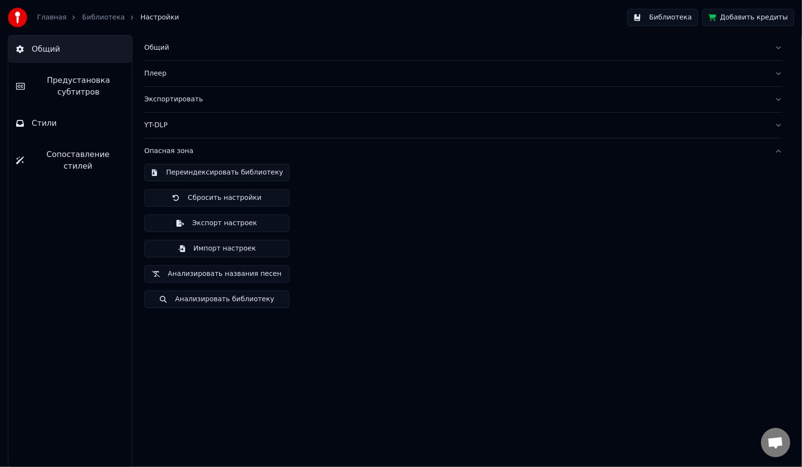
click at [168, 155] on div "Опасная зона" at bounding box center [455, 151] width 623 height 10
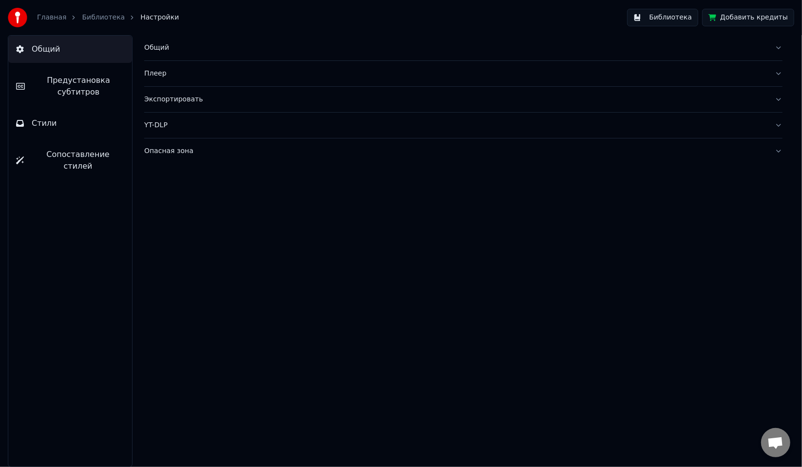
click at [98, 17] on link "Библиотека" at bounding box center [103, 18] width 43 height 10
